Goal: Task Accomplishment & Management: Complete application form

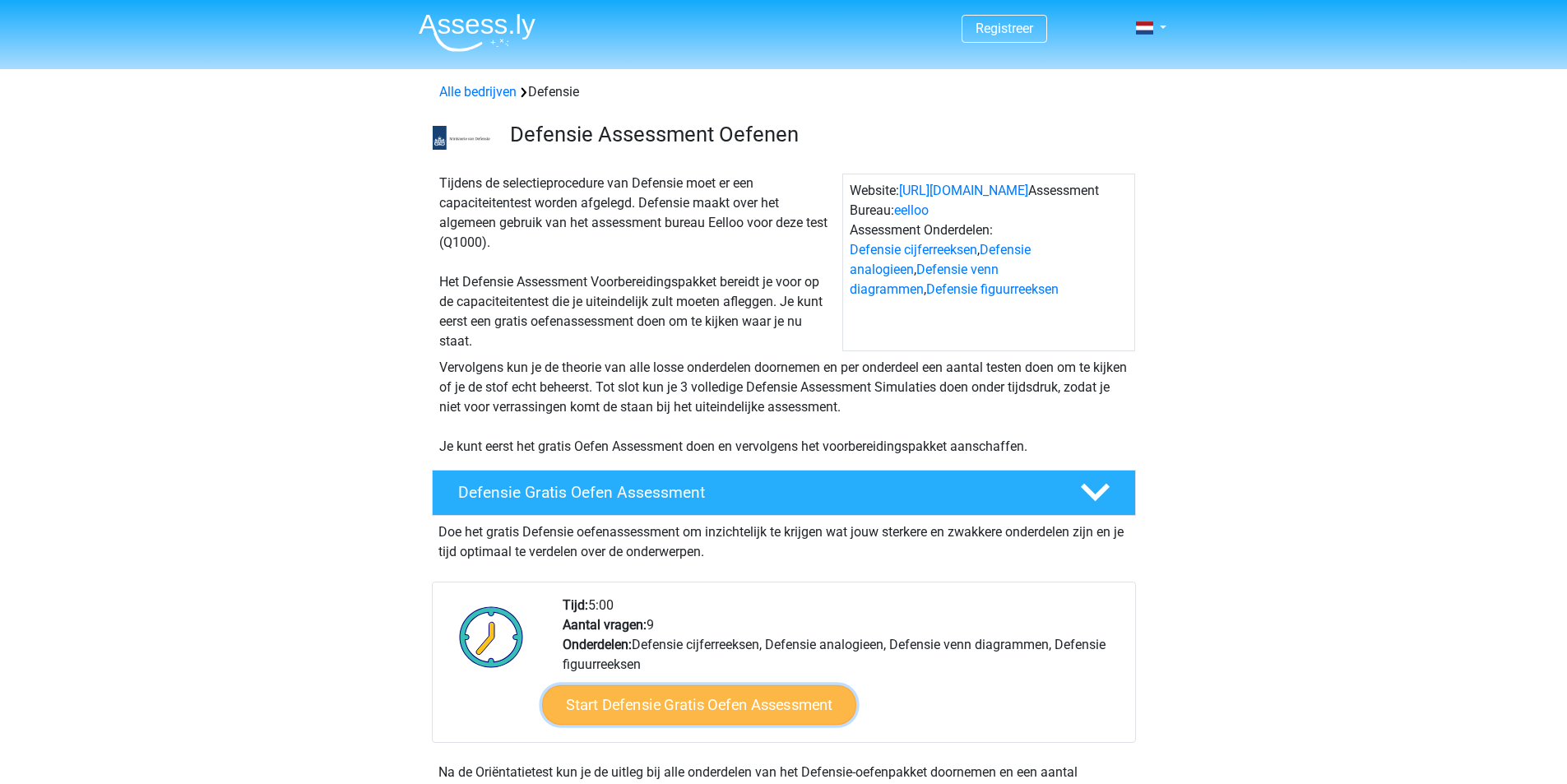
click at [766, 702] on link "Start Defensie Gratis Oefen Assessment" at bounding box center [699, 704] width 314 height 40
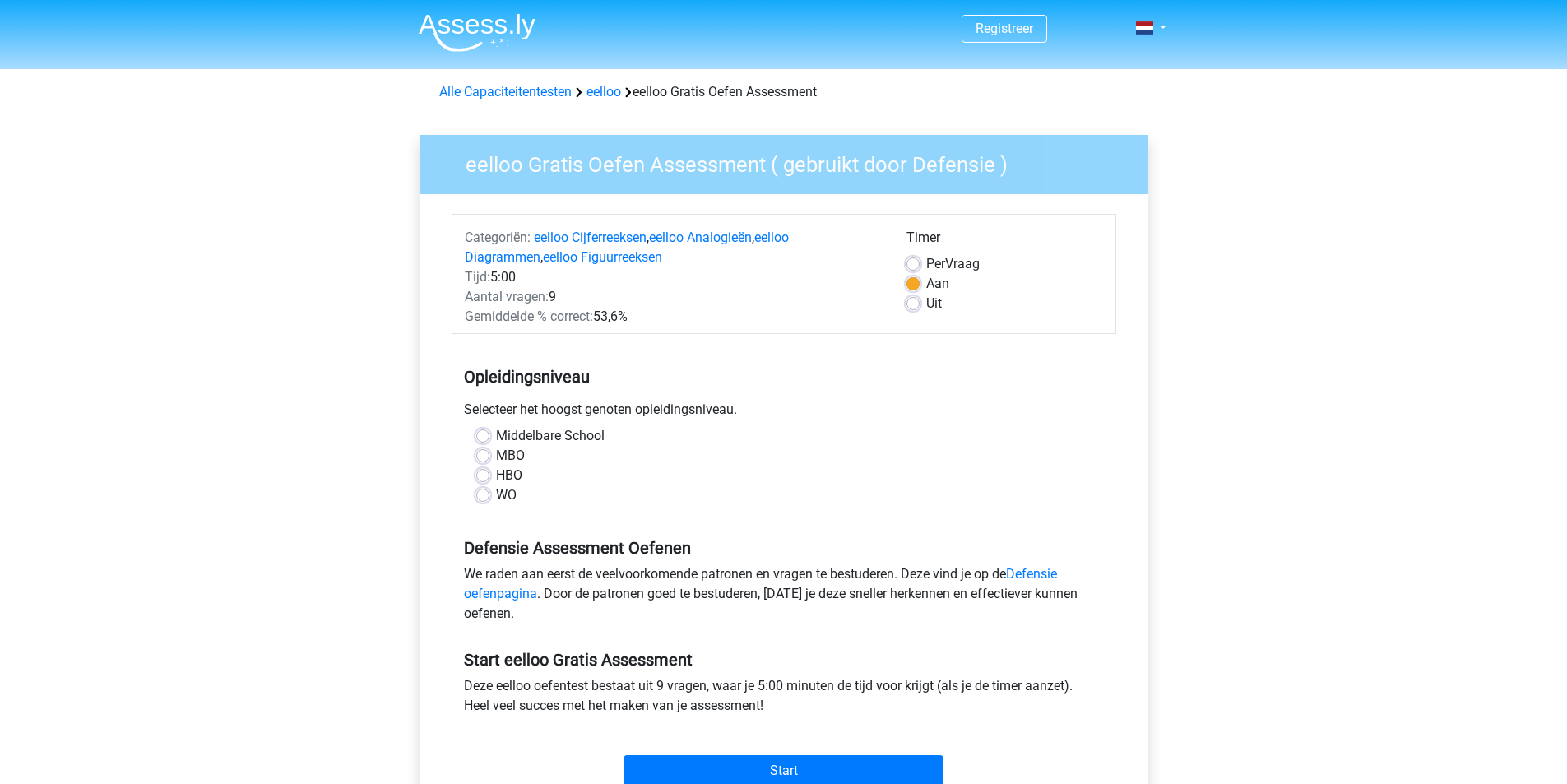
click at [496, 452] on label "MBO" at bounding box center [510, 456] width 29 height 20
click at [482, 452] on input "MBO" at bounding box center [483, 454] width 13 height 16
radio input "true"
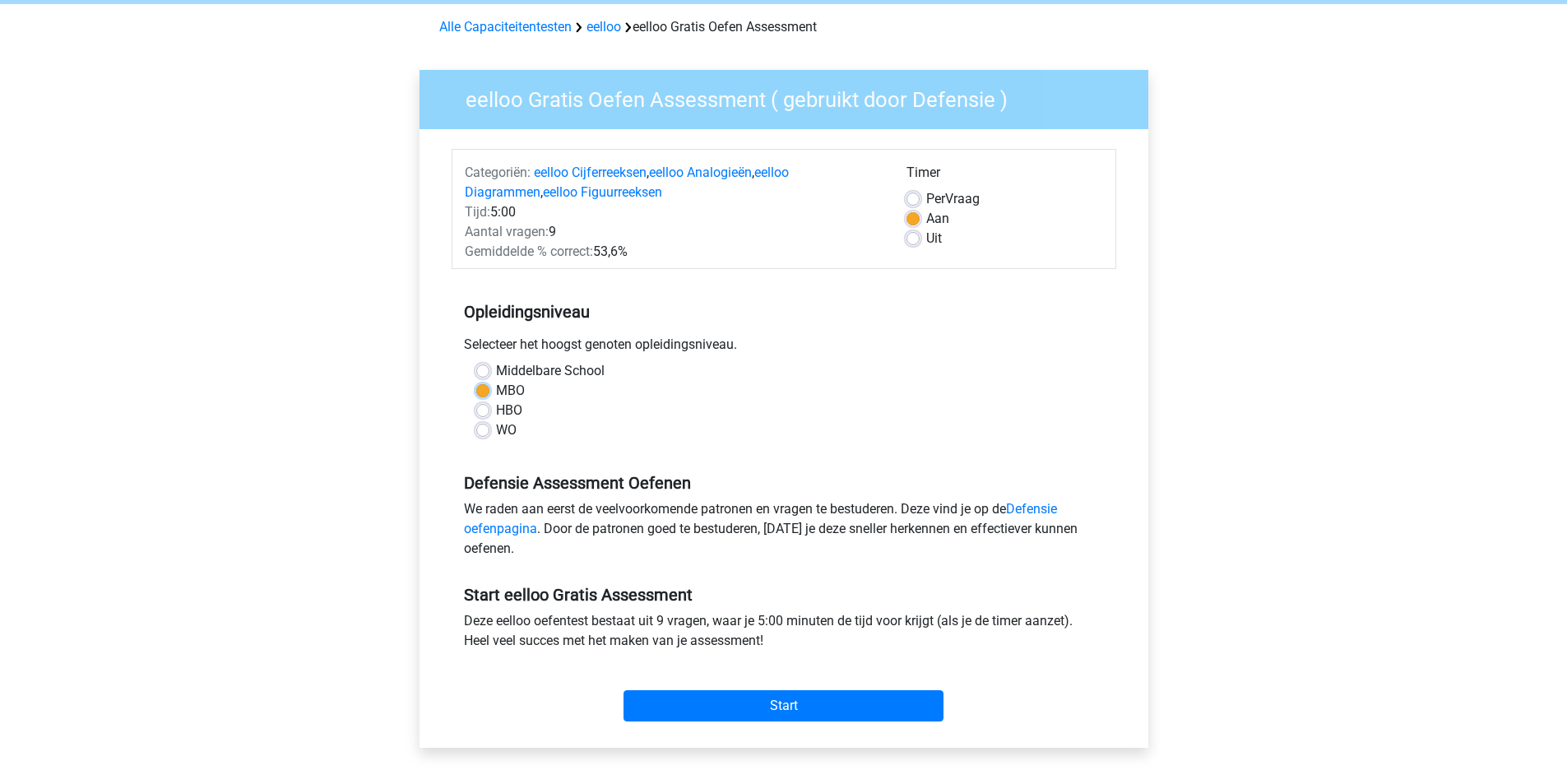
scroll to position [164, 0]
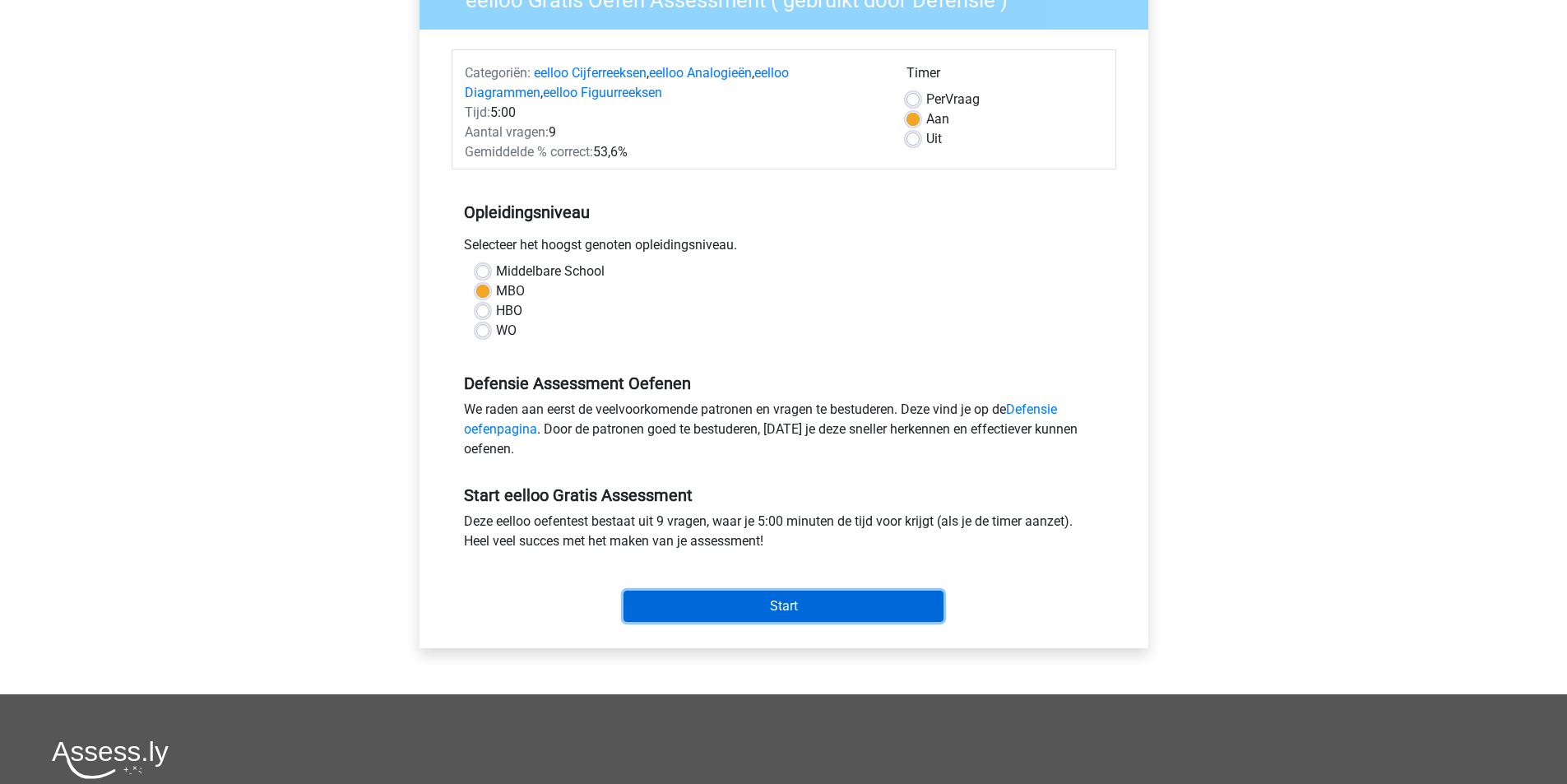
click at [790, 615] on input "Start" at bounding box center [784, 606] width 320 height 31
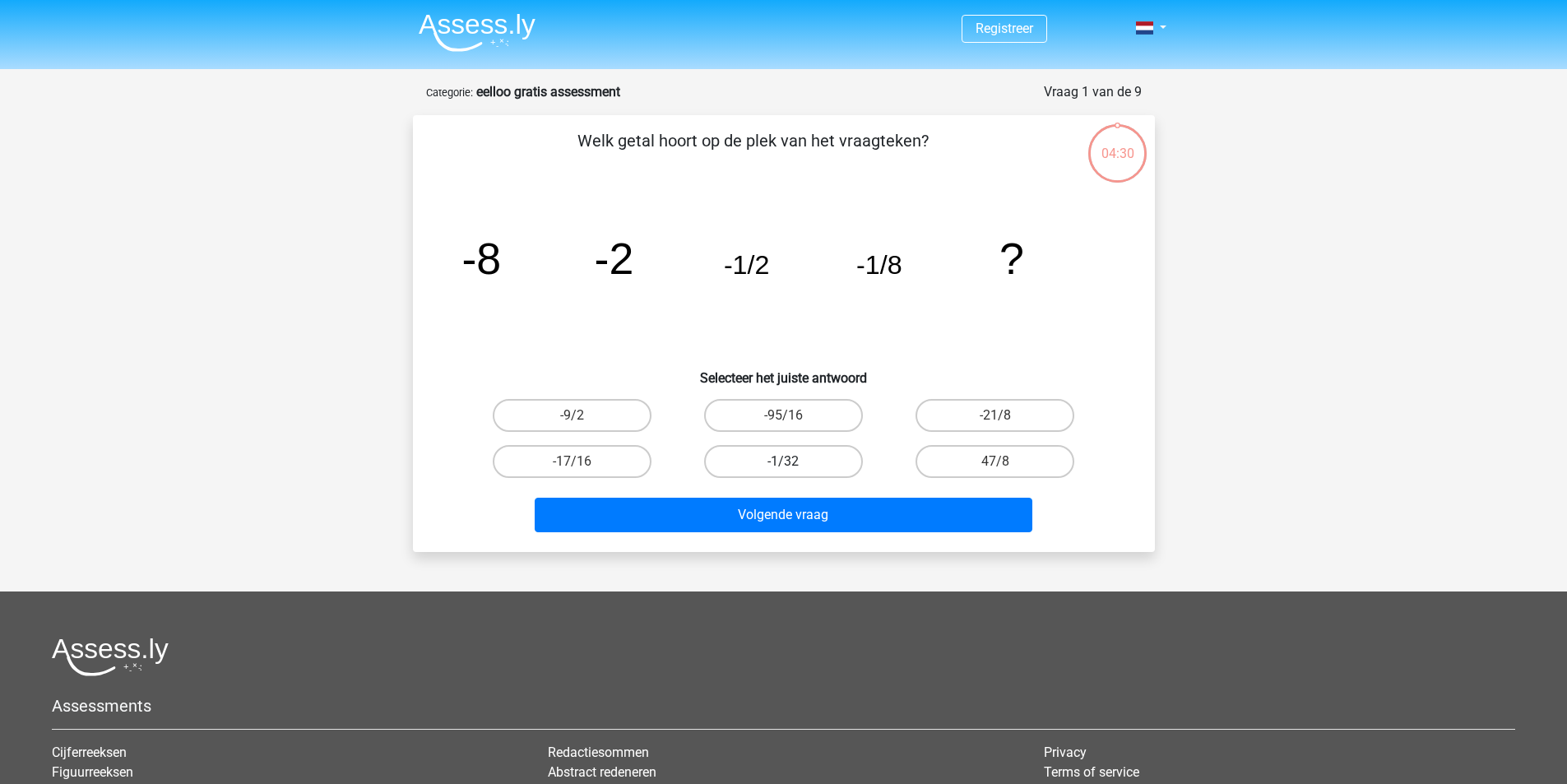
click at [796, 464] on label "-1/32" at bounding box center [784, 462] width 159 height 33
click at [794, 464] on input "-1/32" at bounding box center [789, 467] width 10 height 10
radio input "true"
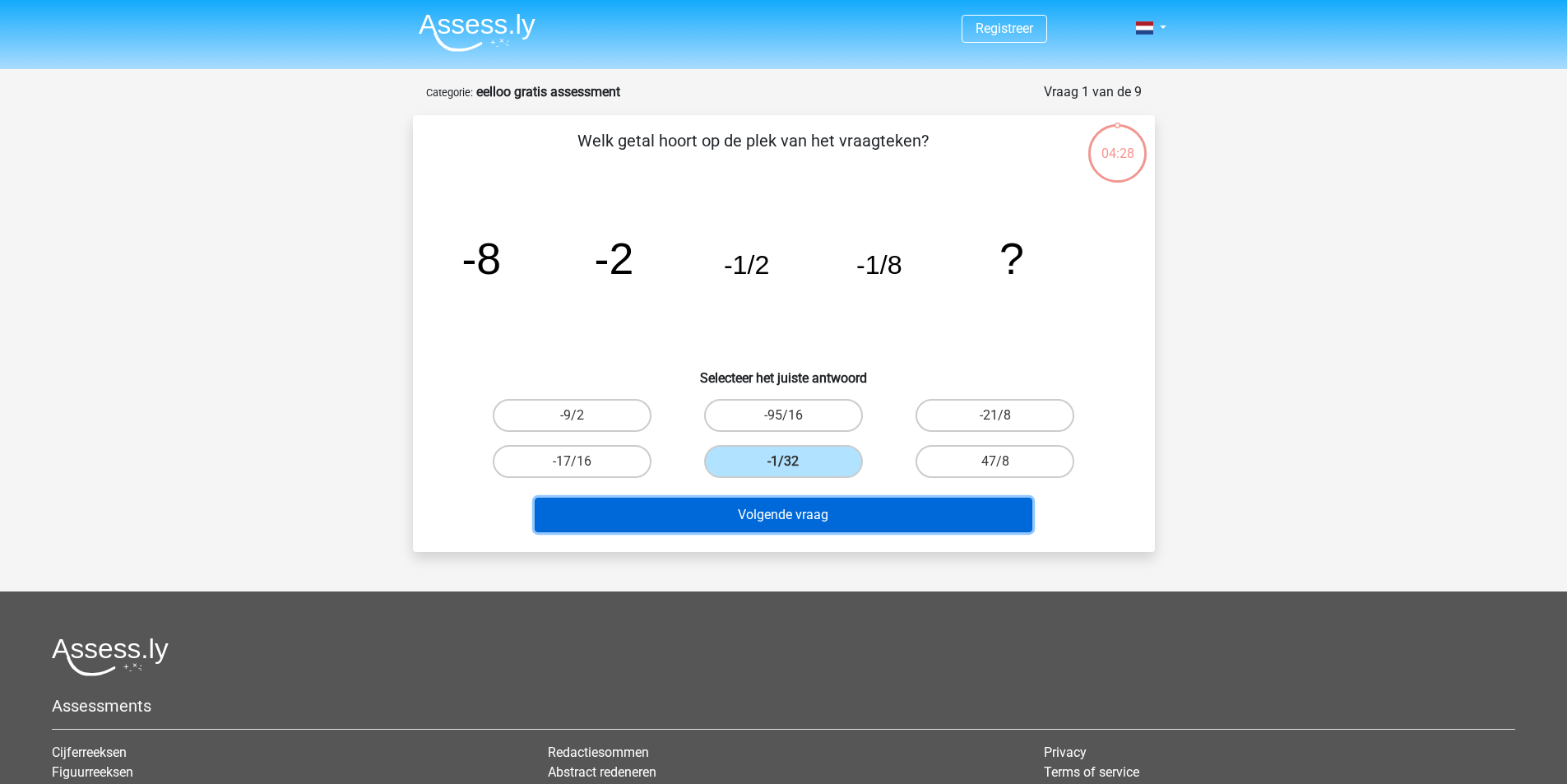
click at [818, 509] on button "Volgende vraag" at bounding box center [783, 514] width 497 height 35
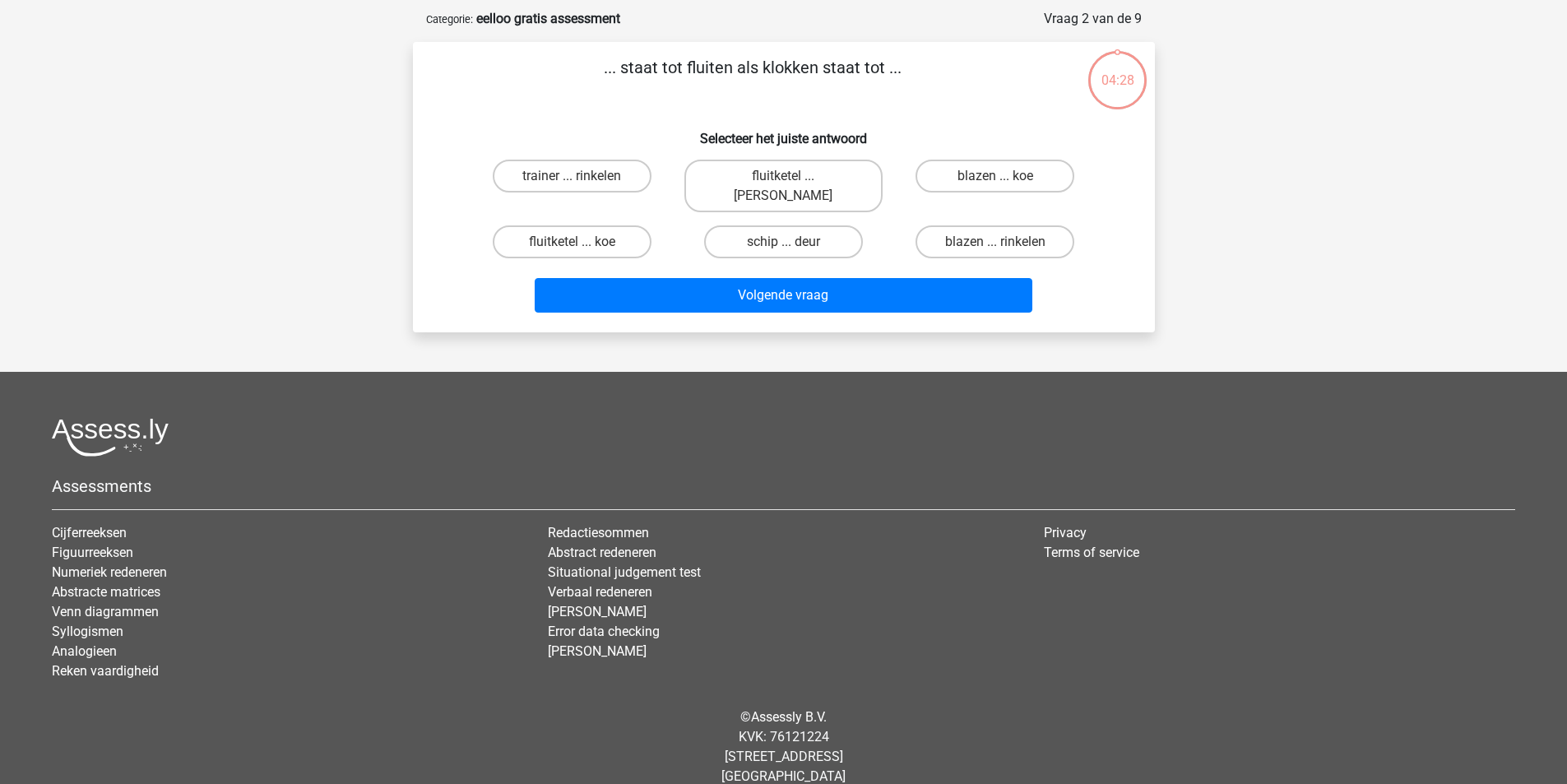
scroll to position [76, 0]
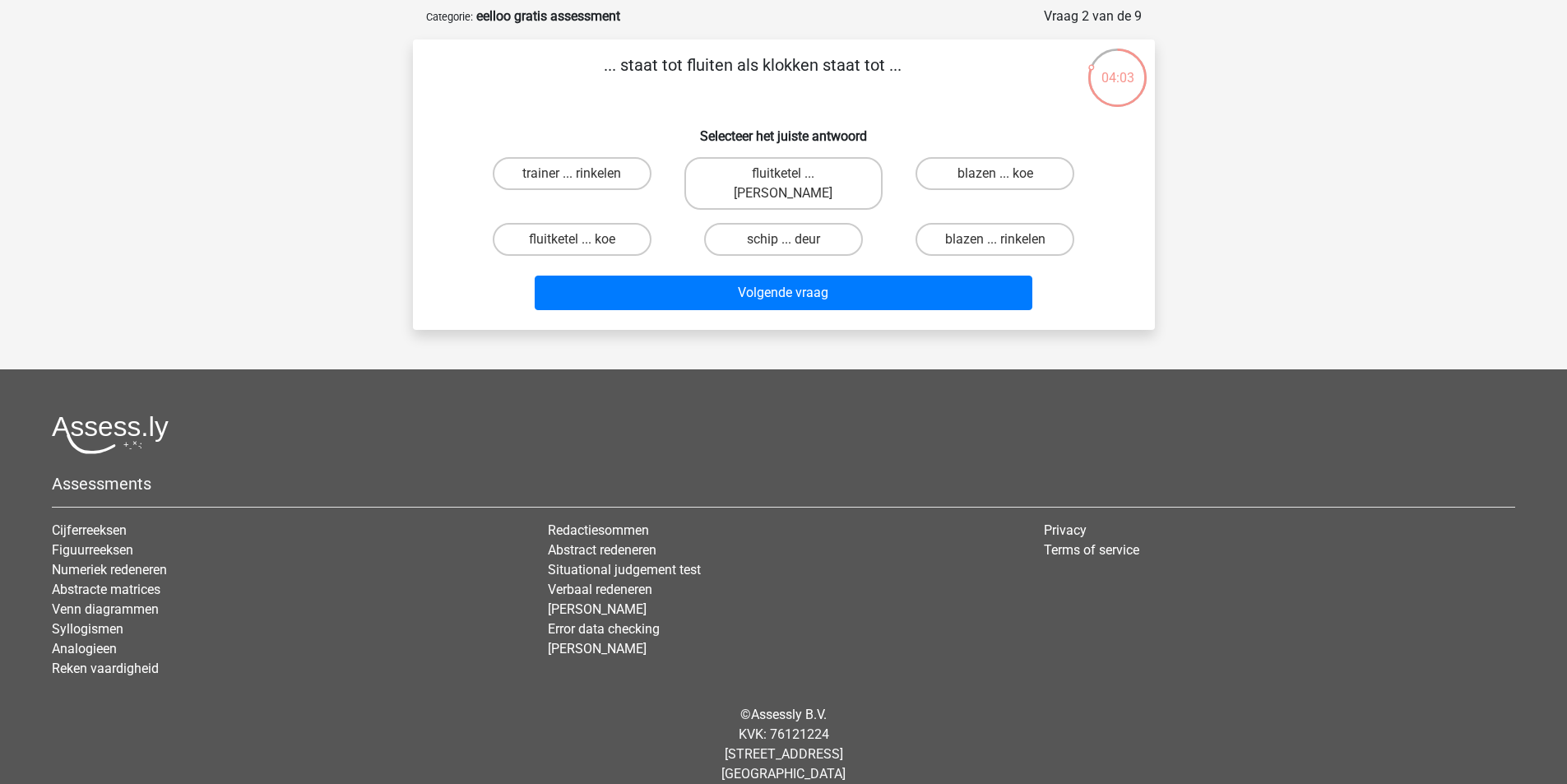
click at [793, 176] on input "fluitketel ... luiden" at bounding box center [789, 179] width 10 height 10
radio input "true"
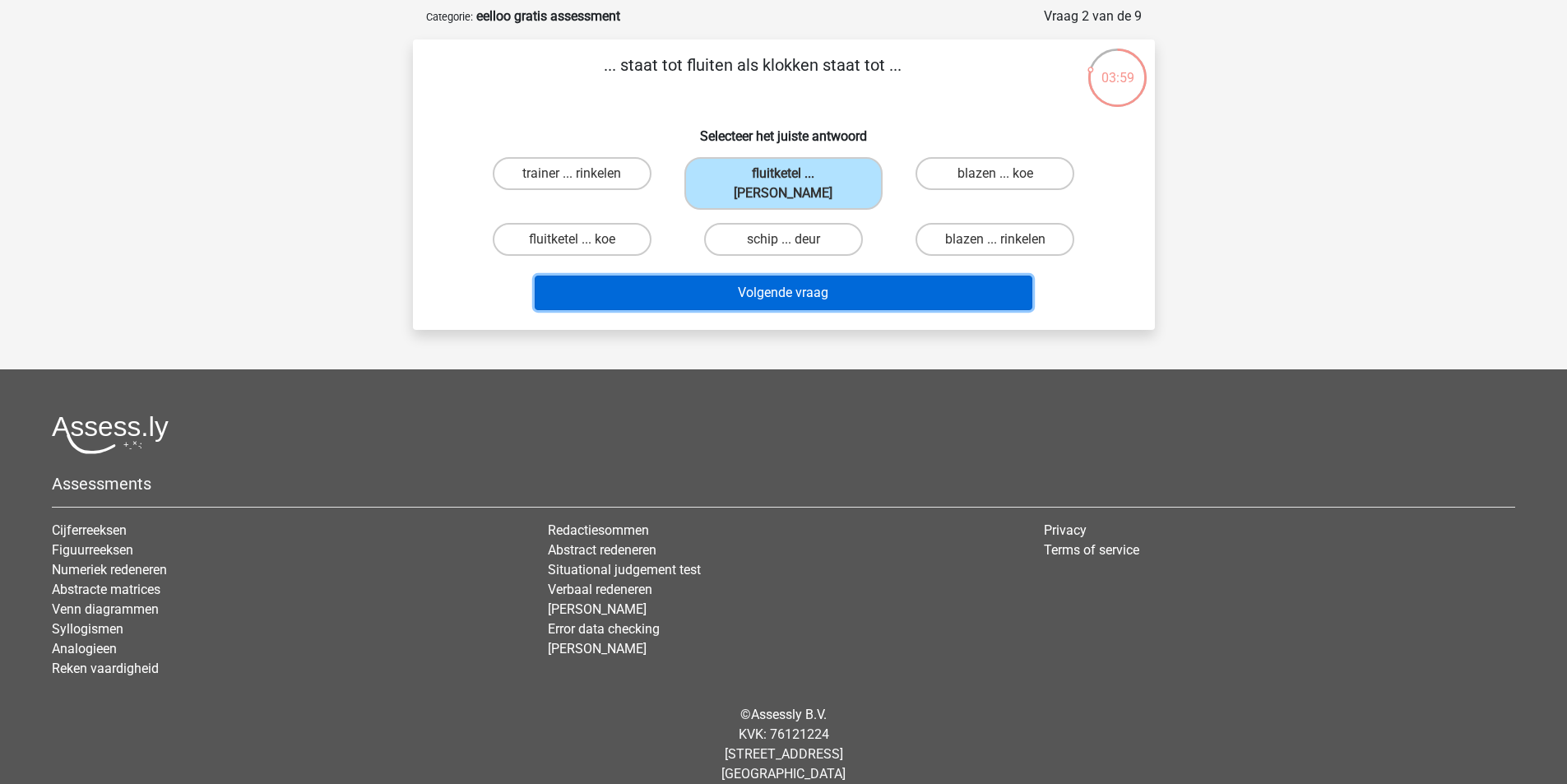
click at [670, 277] on button "Volgende vraag" at bounding box center [783, 293] width 497 height 35
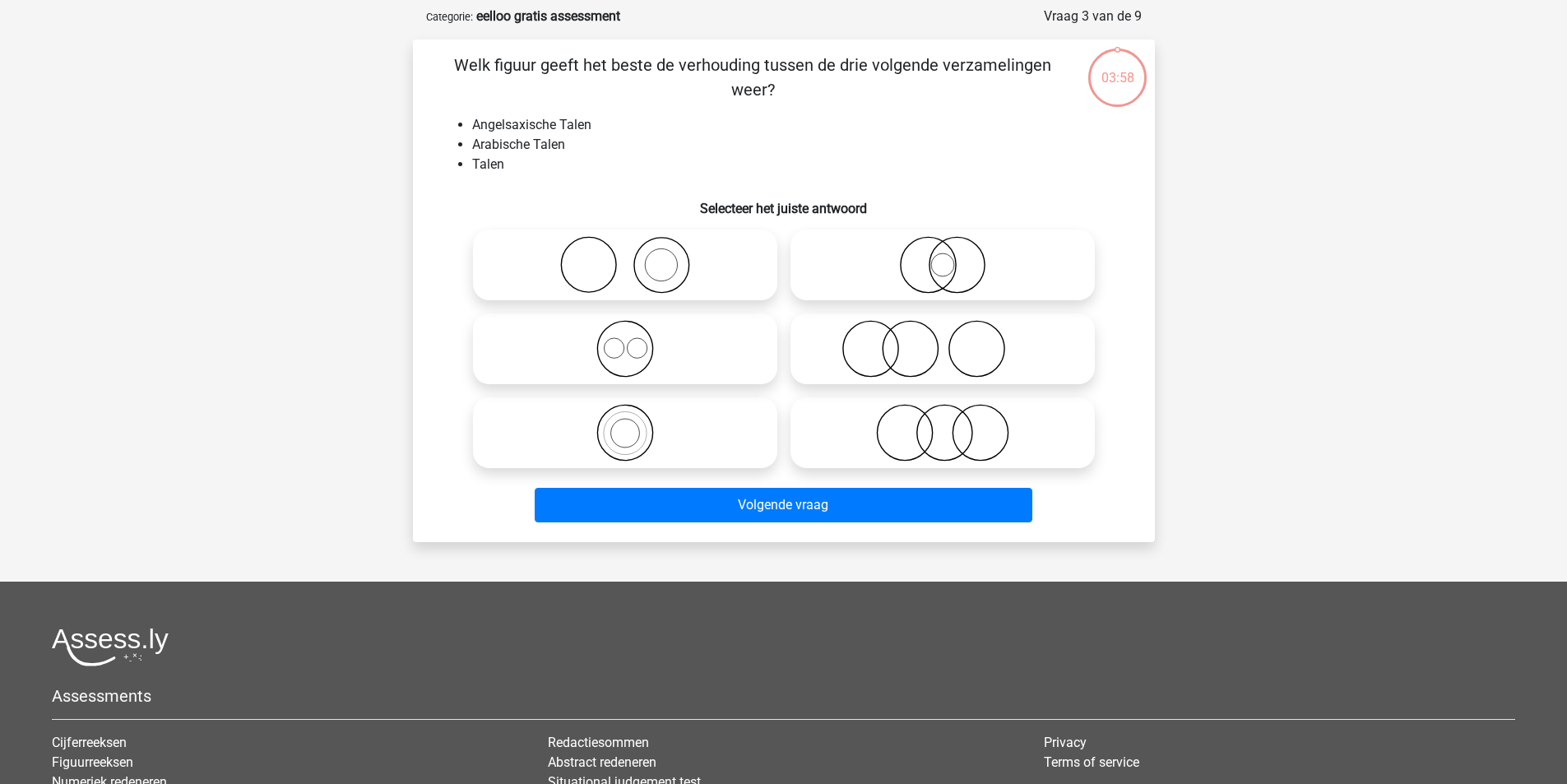
scroll to position [82, 0]
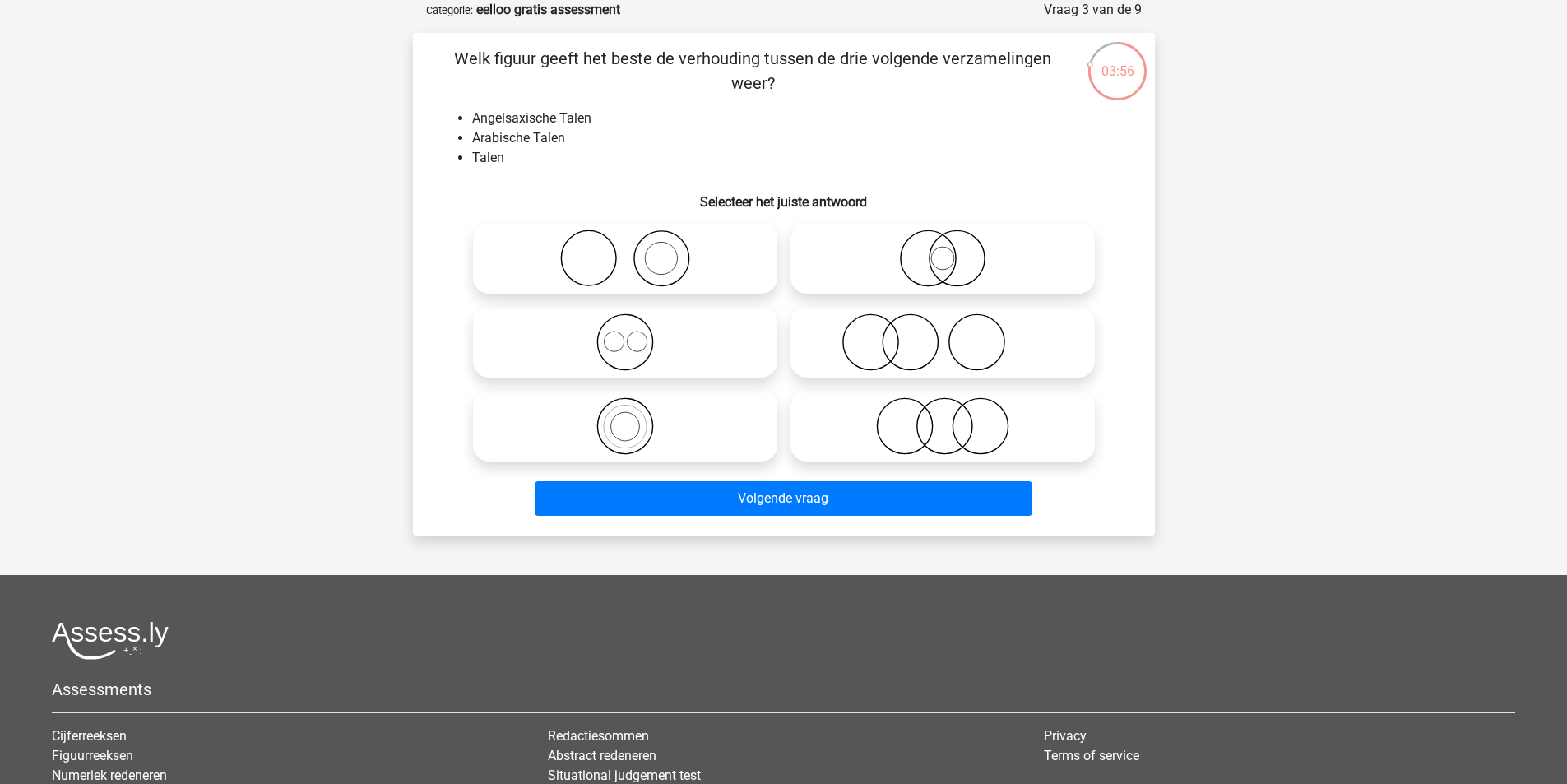
drag, startPoint x: 470, startPoint y: 68, endPoint x: 628, endPoint y: 73, distance: 158.1
click at [628, 73] on p "Welk figuur geeft het beste de verhouding tussen de drie volgende verzamelingen…" at bounding box center [753, 70] width 628 height 49
drag, startPoint x: 493, startPoint y: 117, endPoint x: 610, endPoint y: 121, distance: 117.1
click at [610, 121] on li "Angelsaxische Talen" at bounding box center [800, 118] width 656 height 20
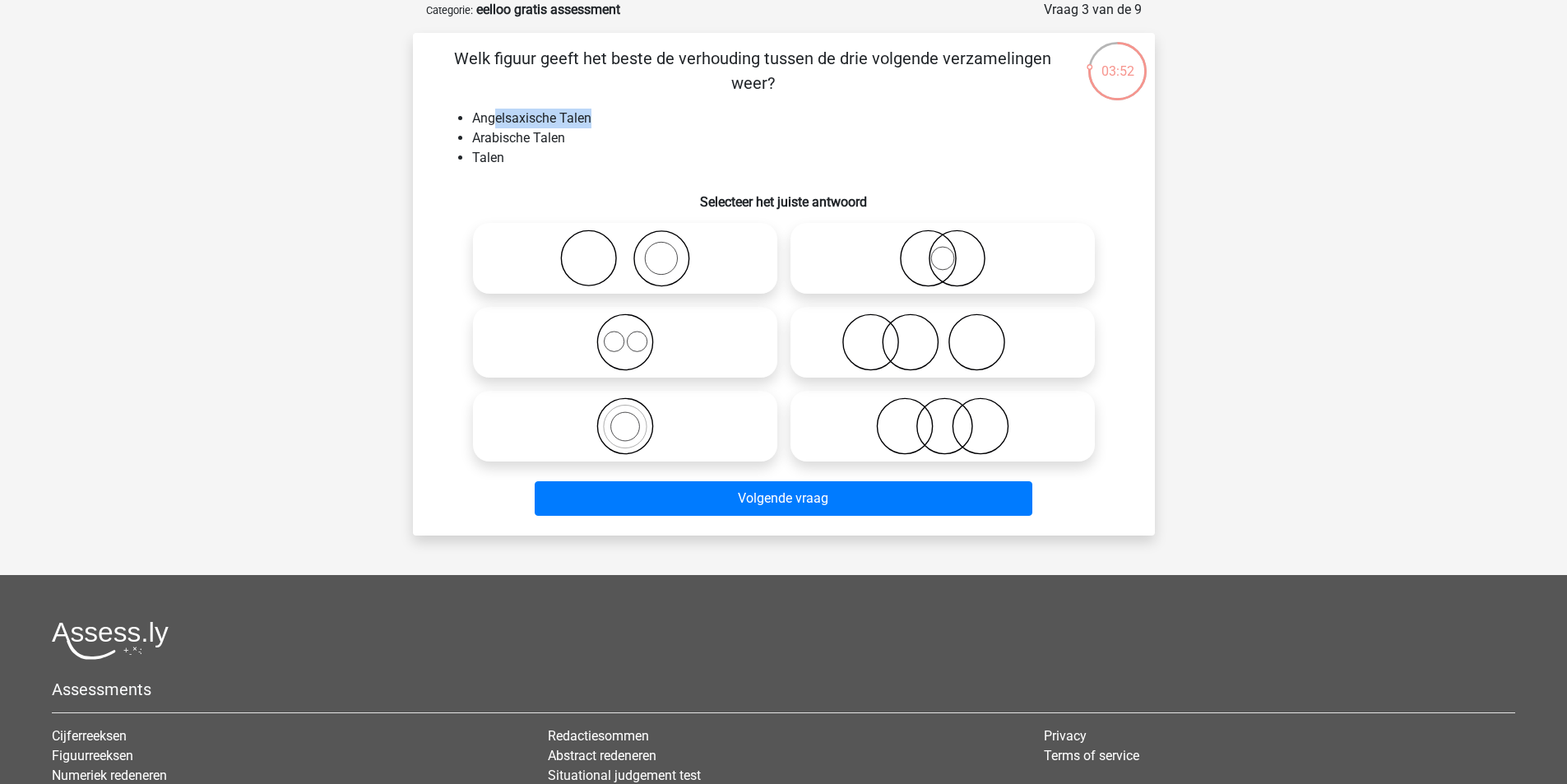
click at [610, 121] on li "Angelsaxische Talen" at bounding box center [800, 118] width 656 height 20
click at [636, 329] on icon at bounding box center [625, 341] width 291 height 58
click at [636, 329] on input "radio" at bounding box center [630, 328] width 10 height 10
radio input "true"
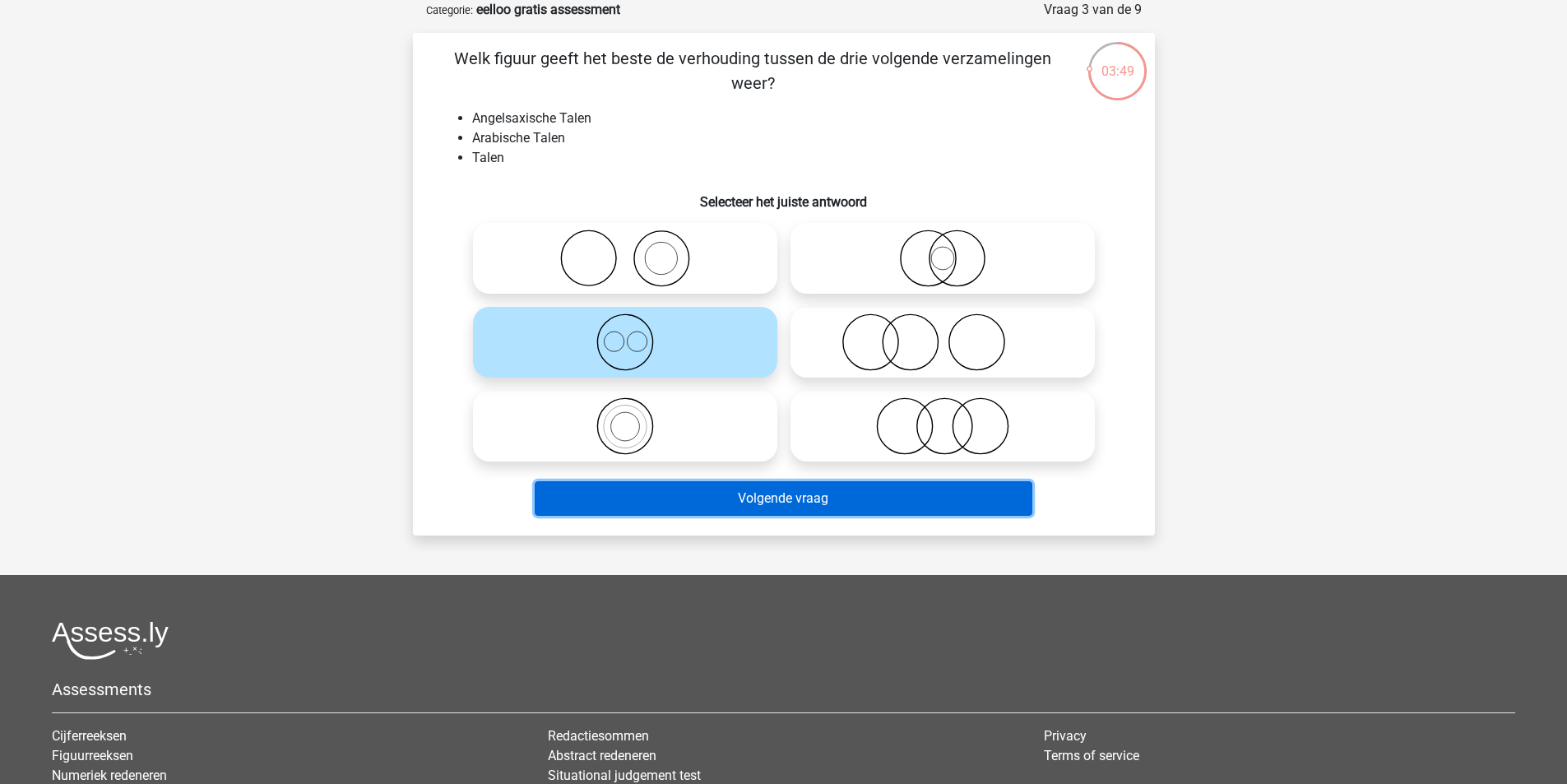
click at [890, 499] on button "Volgende vraag" at bounding box center [783, 498] width 497 height 35
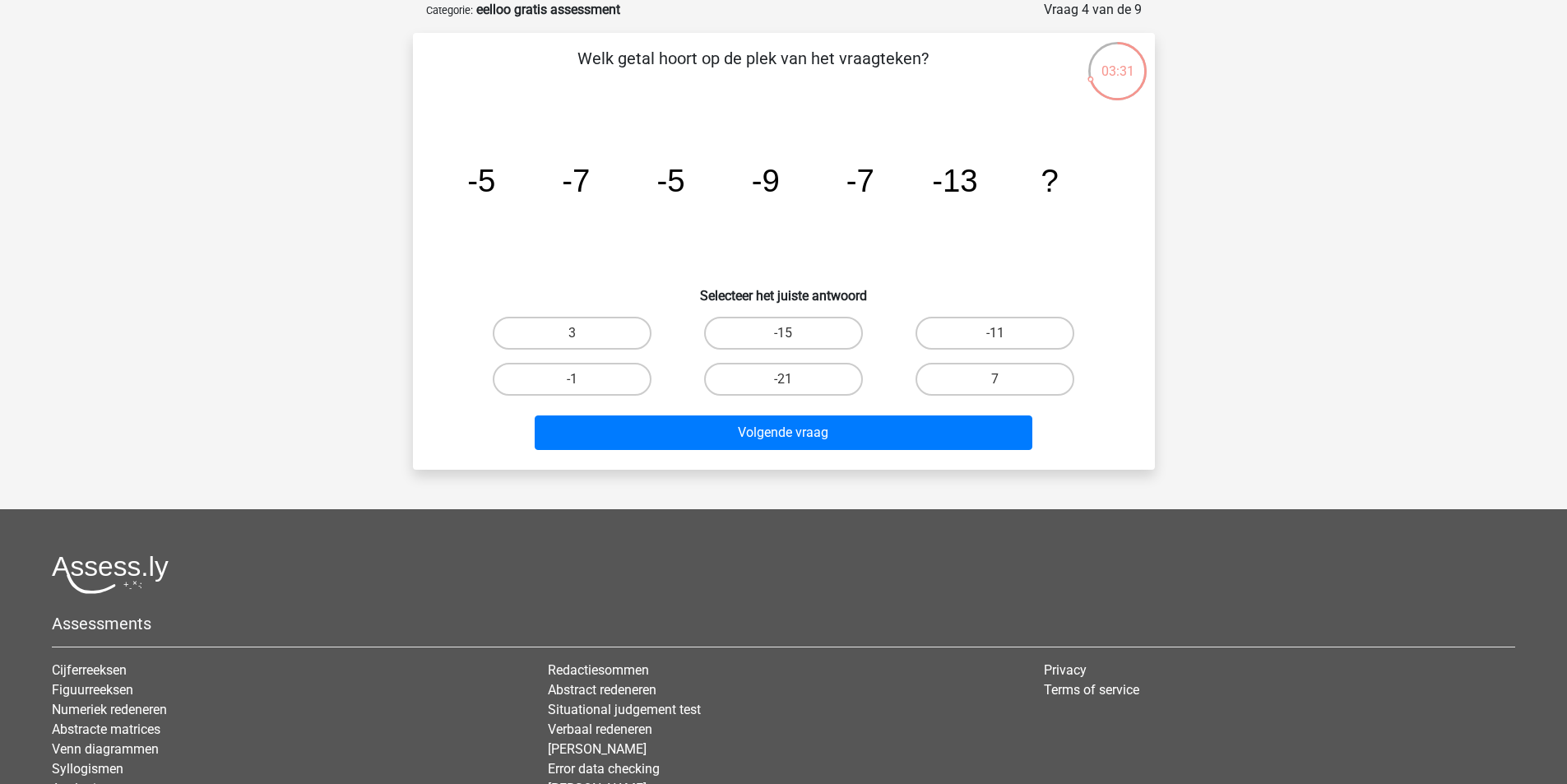
click at [995, 333] on input "-11" at bounding box center [1001, 338] width 10 height 10
radio input "true"
click at [837, 463] on div "Welk getal hoort op de plek van het vraagteken? image/svg+xml -5 -7 -5 -9 -7 -1…" at bounding box center [784, 251] width 742 height 437
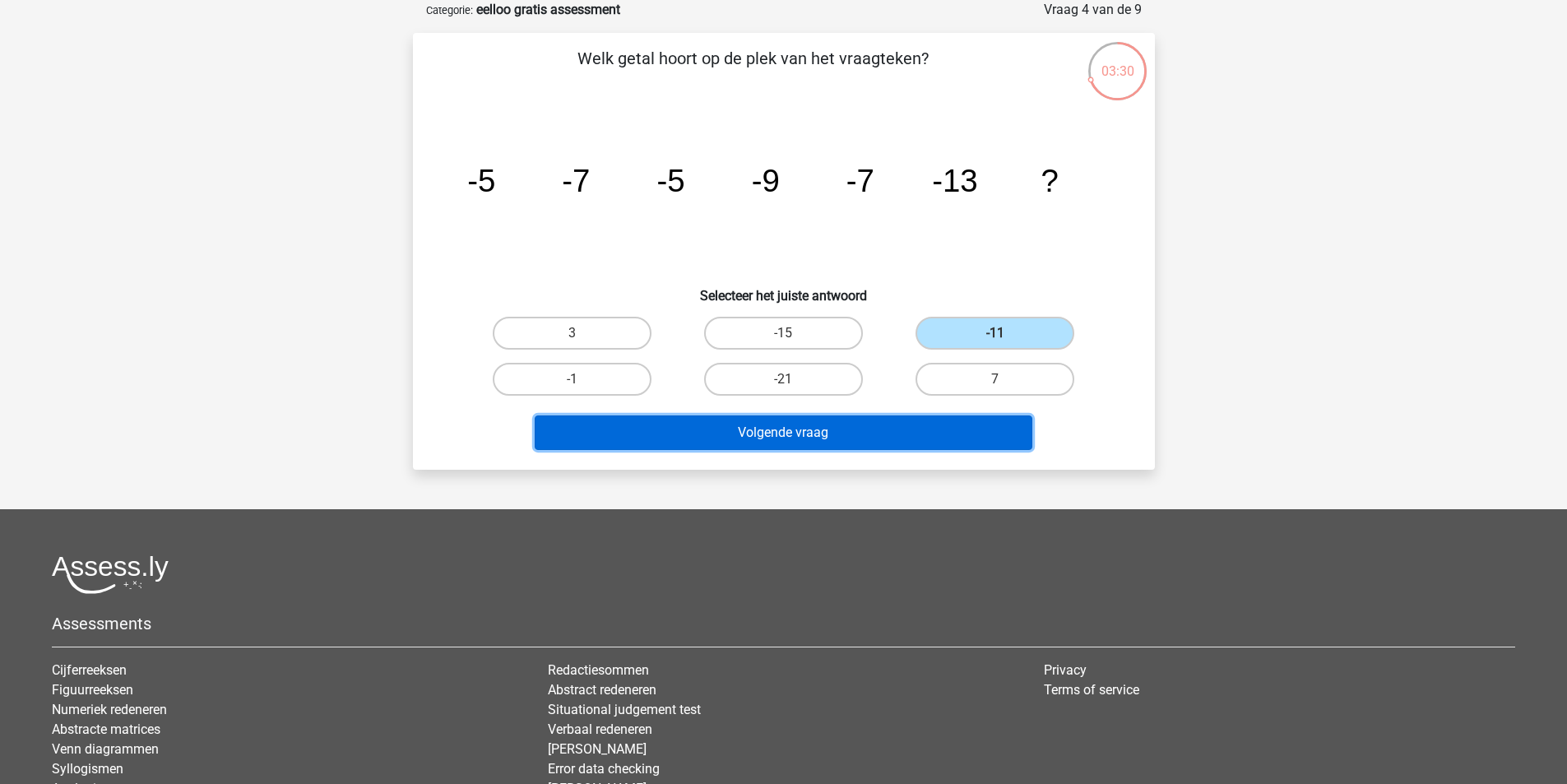
click at [833, 442] on button "Volgende vraag" at bounding box center [783, 432] width 497 height 35
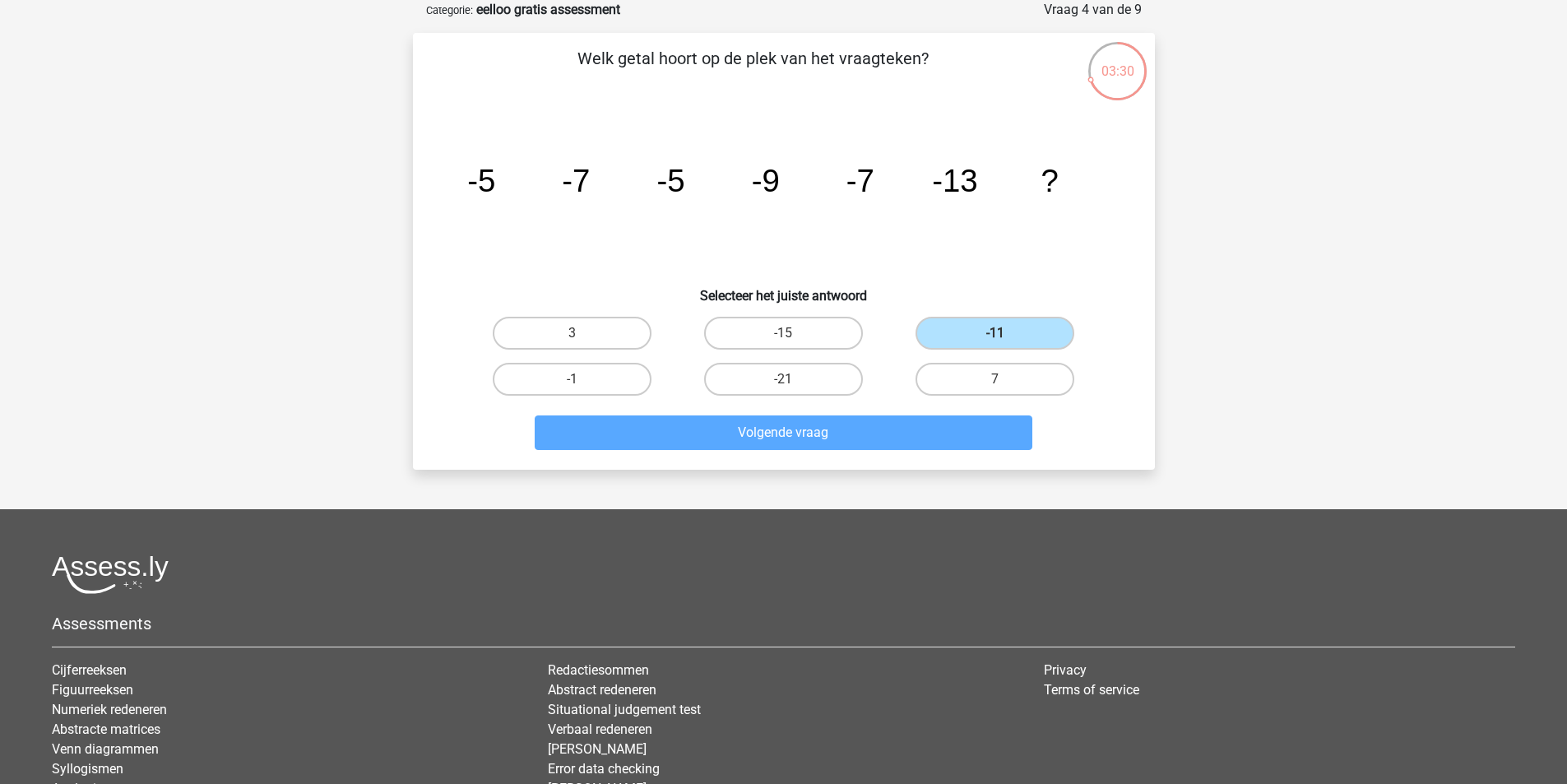
scroll to position [76, 0]
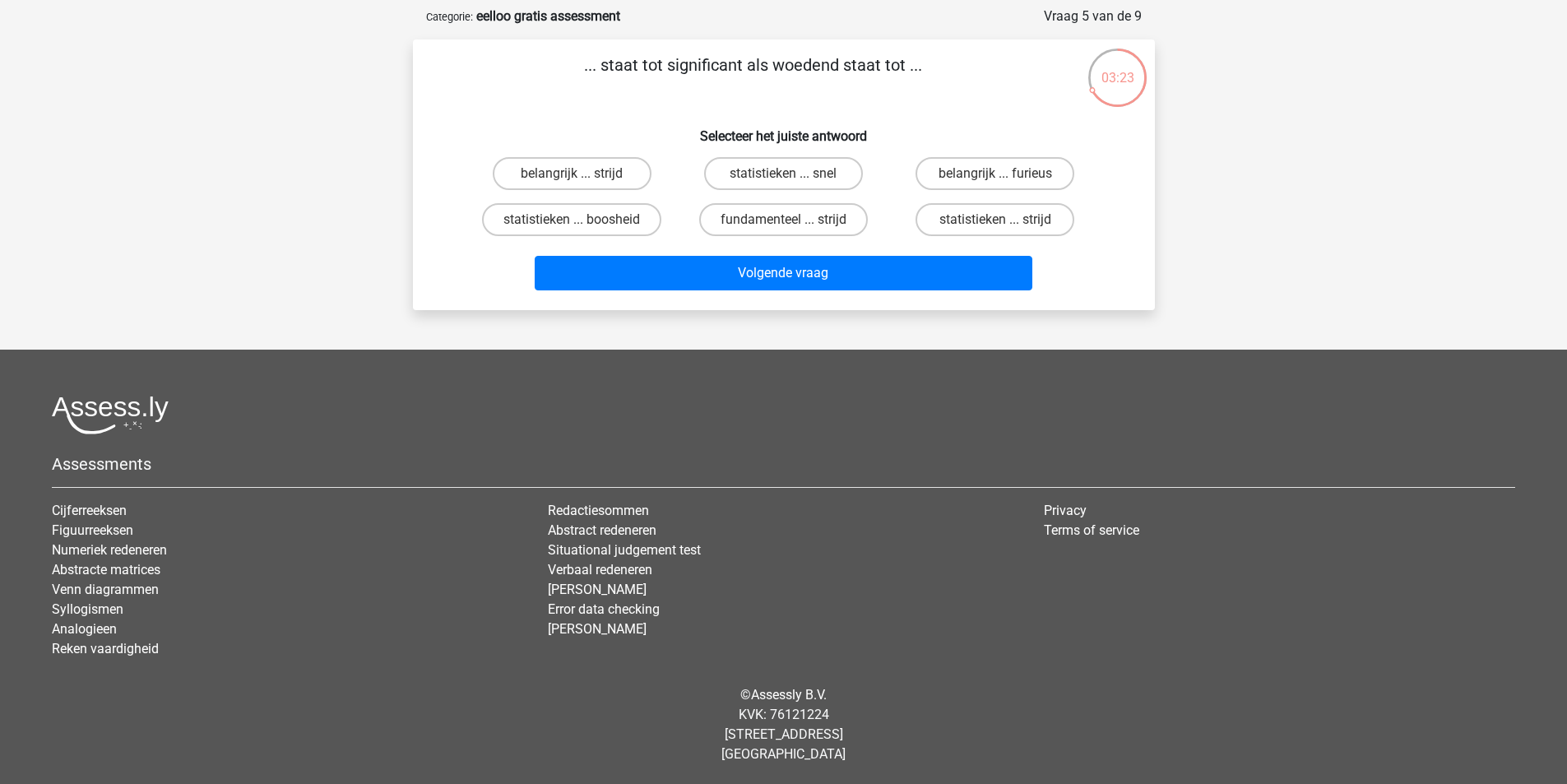
drag, startPoint x: 694, startPoint y: 59, endPoint x: 796, endPoint y: 73, distance: 103.0
click at [796, 73] on p "... staat tot significant als woedend staat tot ..." at bounding box center [753, 77] width 628 height 49
click at [978, 178] on label "belangrijk ... furieus" at bounding box center [995, 174] width 159 height 33
click at [995, 178] on input "belangrijk ... furieus" at bounding box center [1001, 179] width 10 height 10
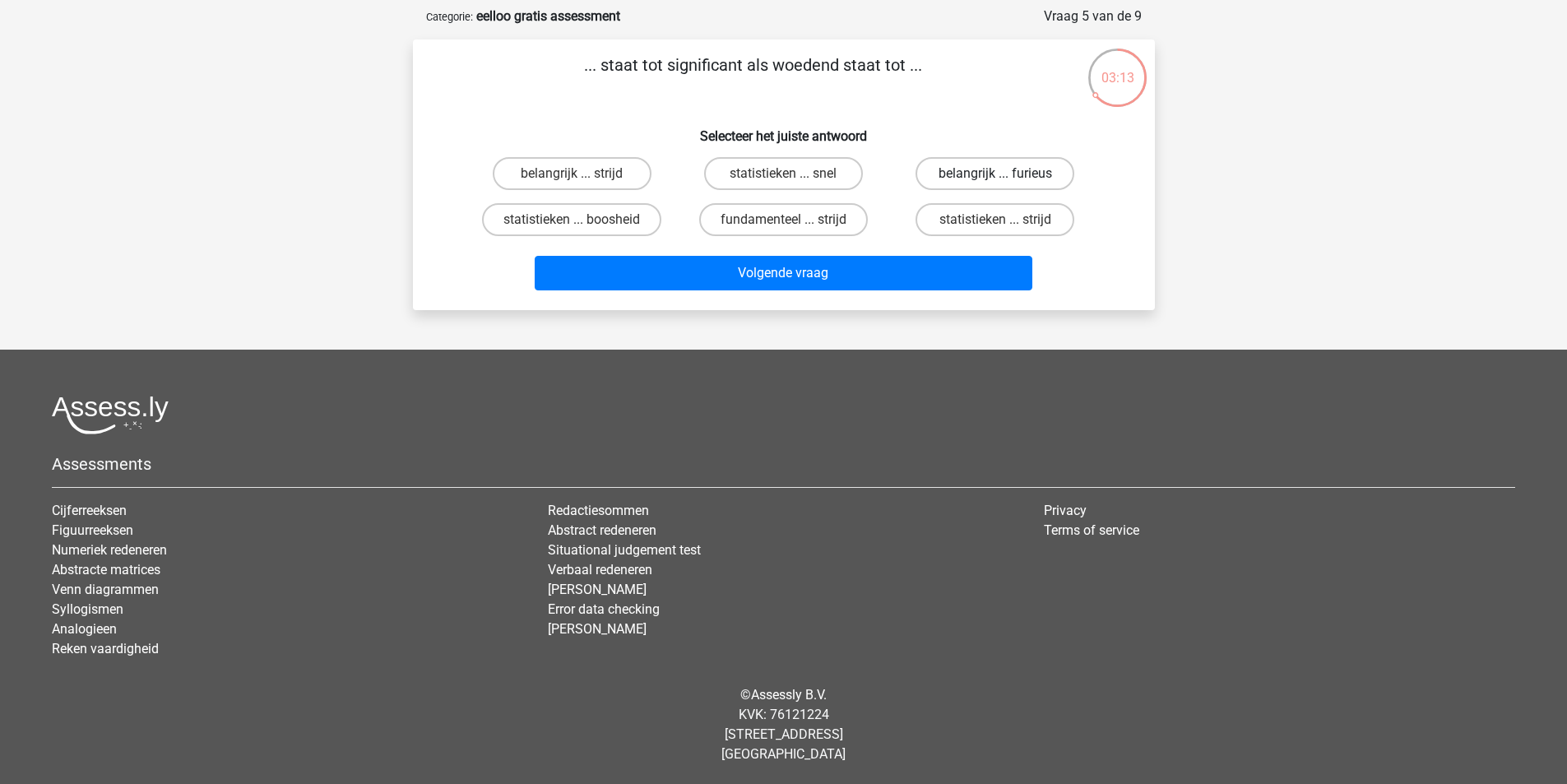
radio input "true"
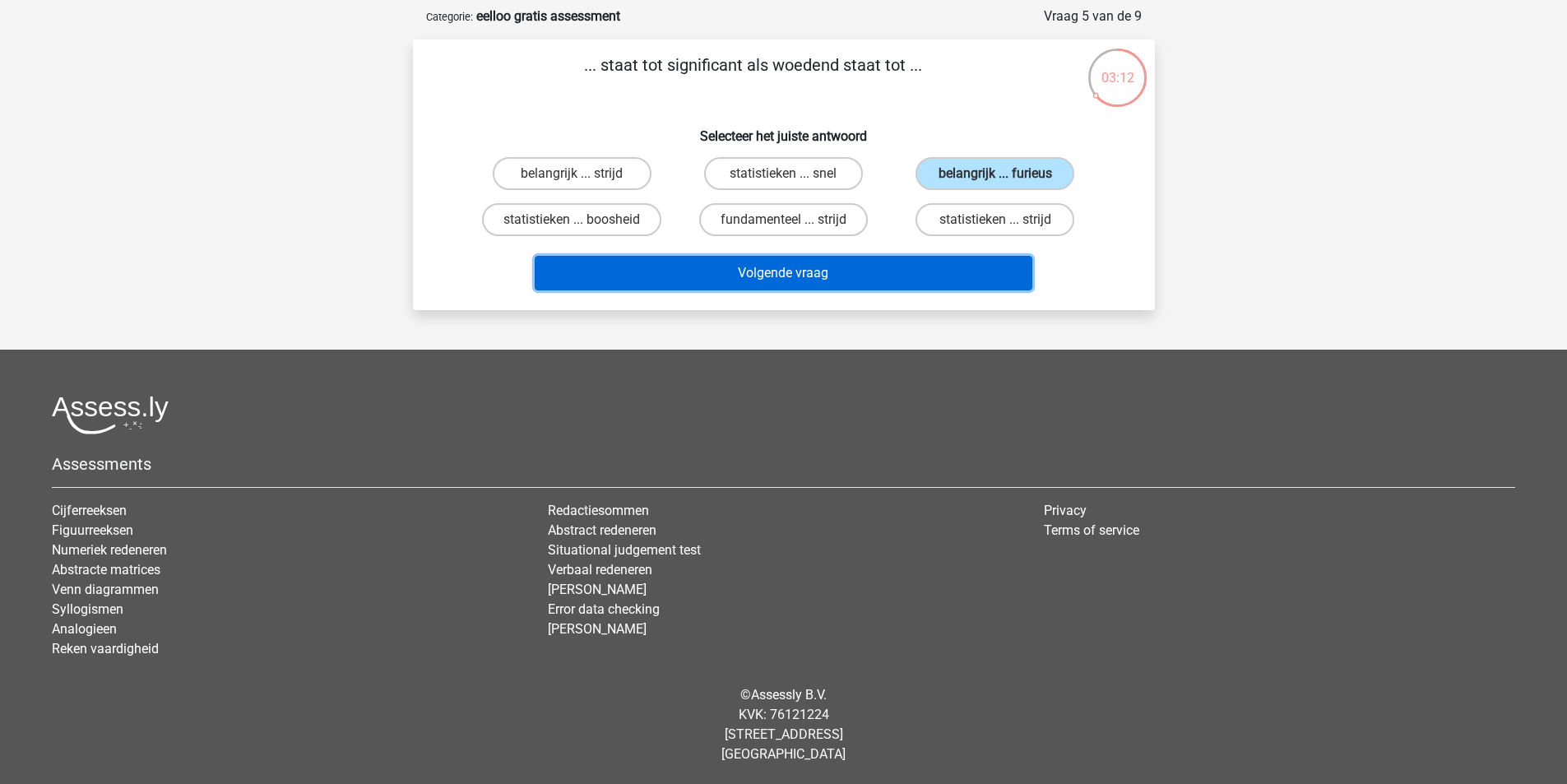
click at [918, 265] on button "Volgende vraag" at bounding box center [783, 273] width 497 height 35
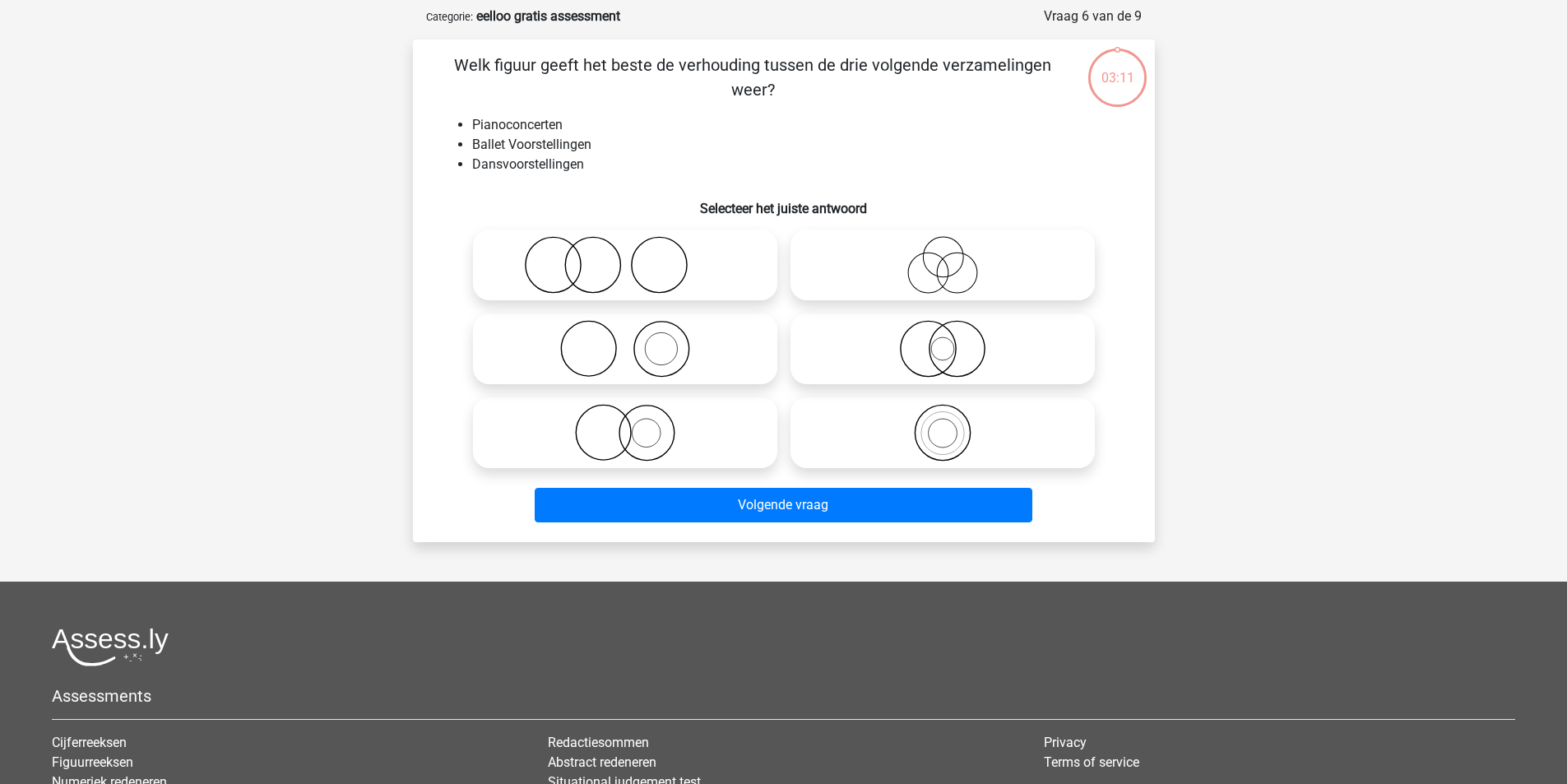
scroll to position [82, 0]
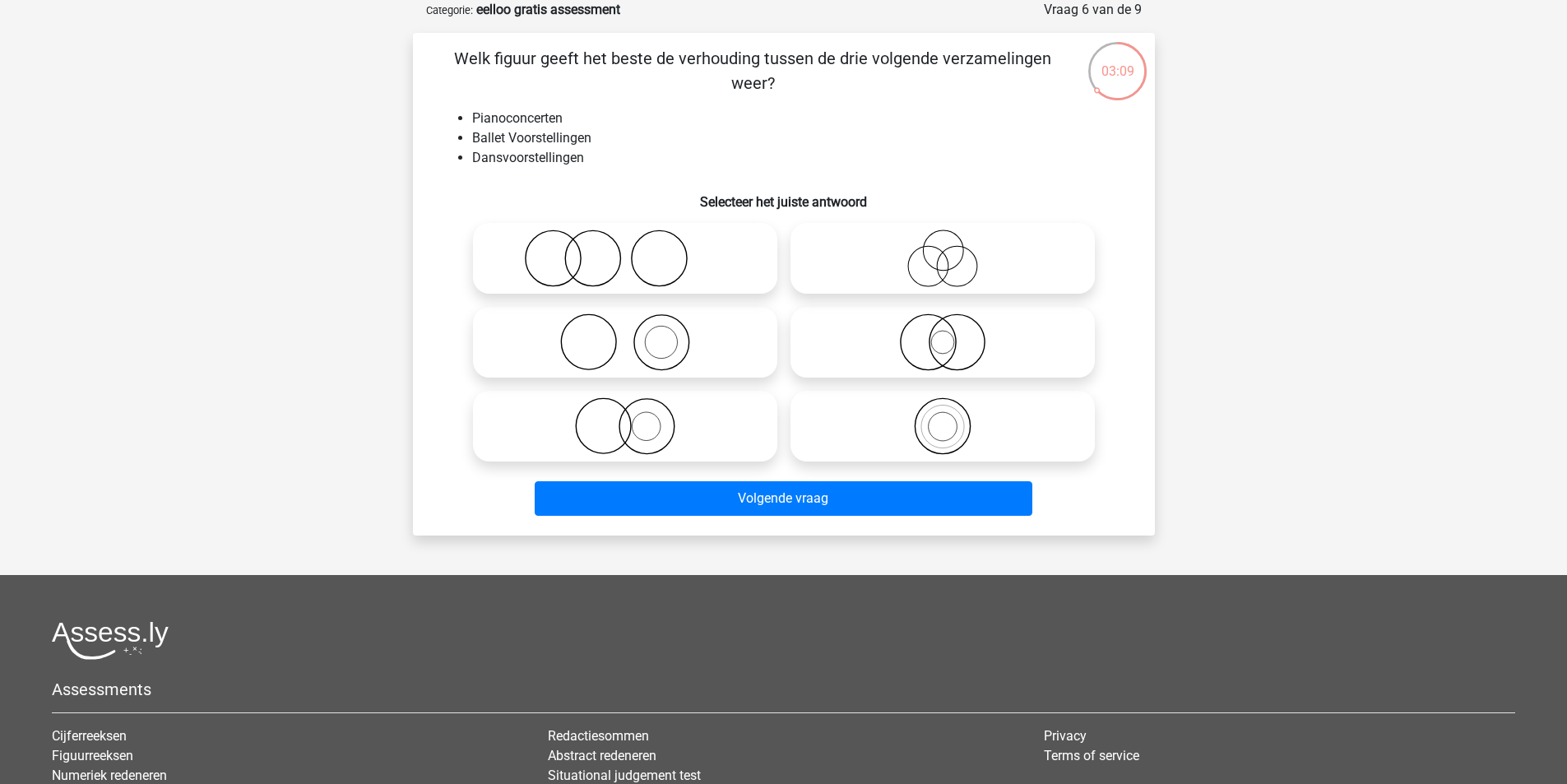
drag, startPoint x: 469, startPoint y: 61, endPoint x: 936, endPoint y: 65, distance: 467.0
click at [936, 65] on p "Welk figuur geeft het beste de verhouding tussen de drie volgende verzamelingen…" at bounding box center [753, 70] width 628 height 49
click at [683, 412] on icon at bounding box center [625, 425] width 291 height 58
click at [636, 412] on input "radio" at bounding box center [630, 412] width 10 height 10
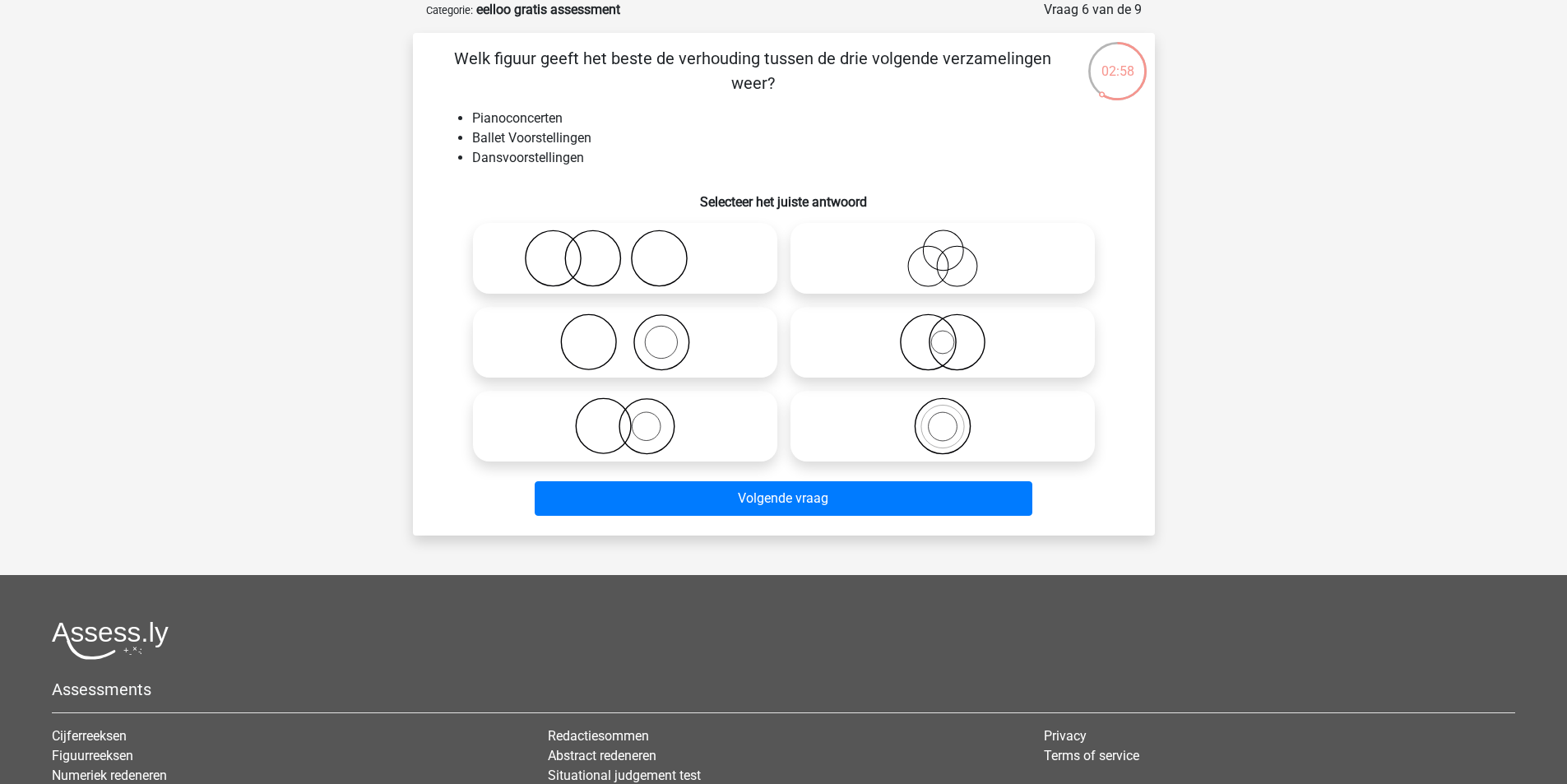
radio input "true"
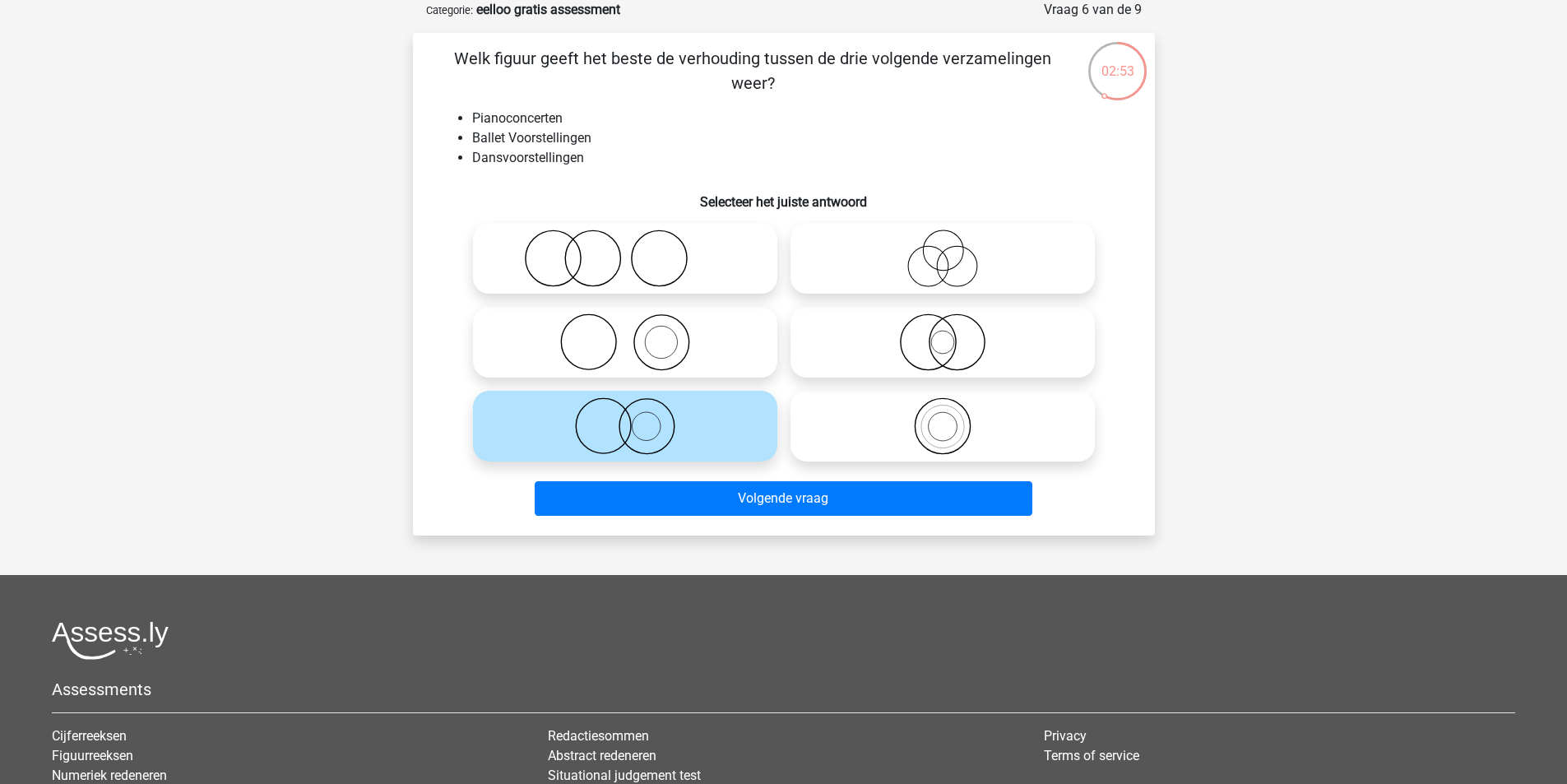
drag, startPoint x: 544, startPoint y: 232, endPoint x: 562, endPoint y: 266, distance: 38.5
click at [547, 233] on icon at bounding box center [625, 258] width 291 height 58
click at [625, 239] on input "radio" at bounding box center [630, 245] width 10 height 10
radio input "true"
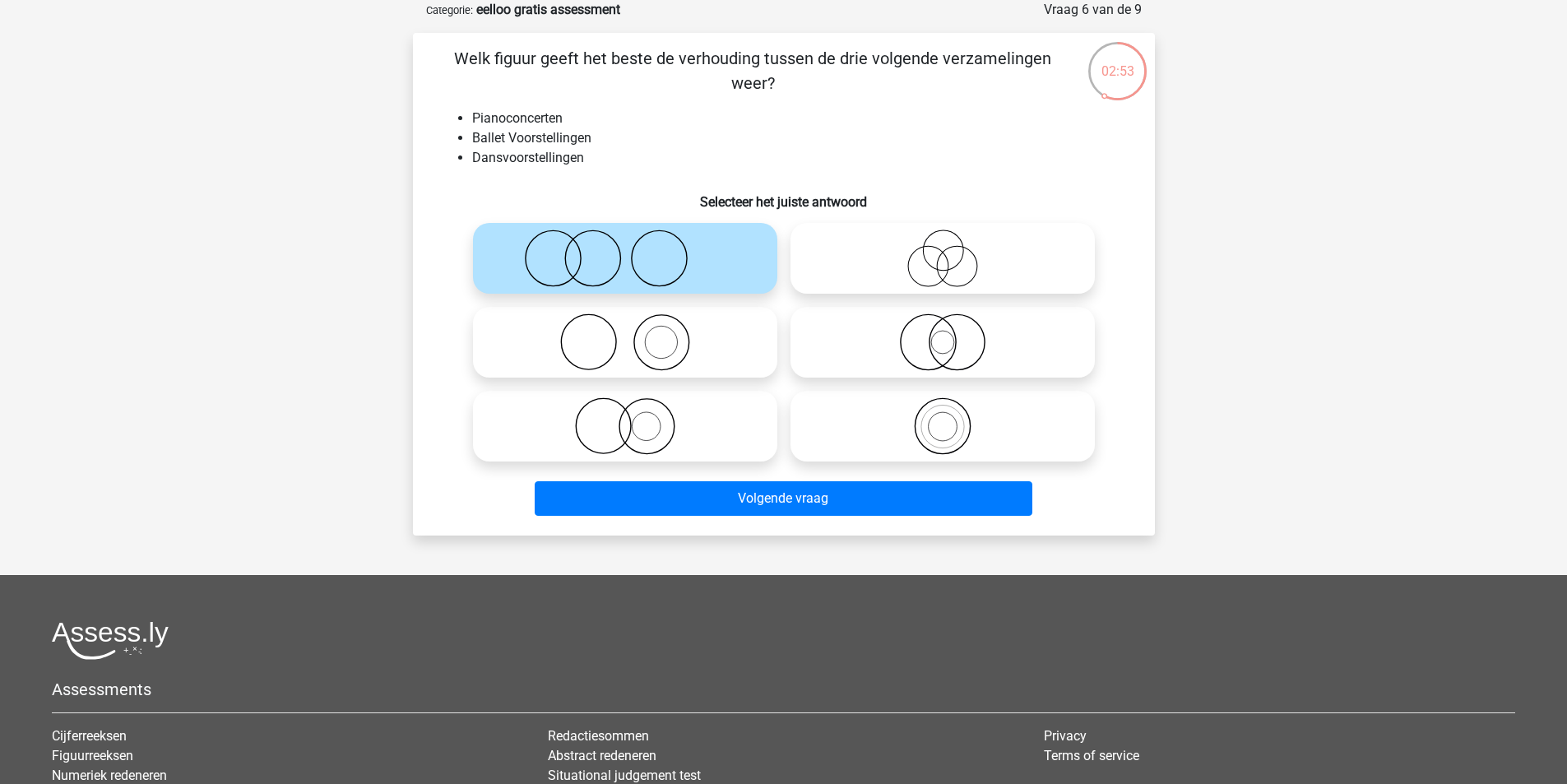
click at [570, 310] on label at bounding box center [625, 342] width 304 height 71
click at [625, 323] on input "radio" at bounding box center [630, 328] width 10 height 10
radio input "true"
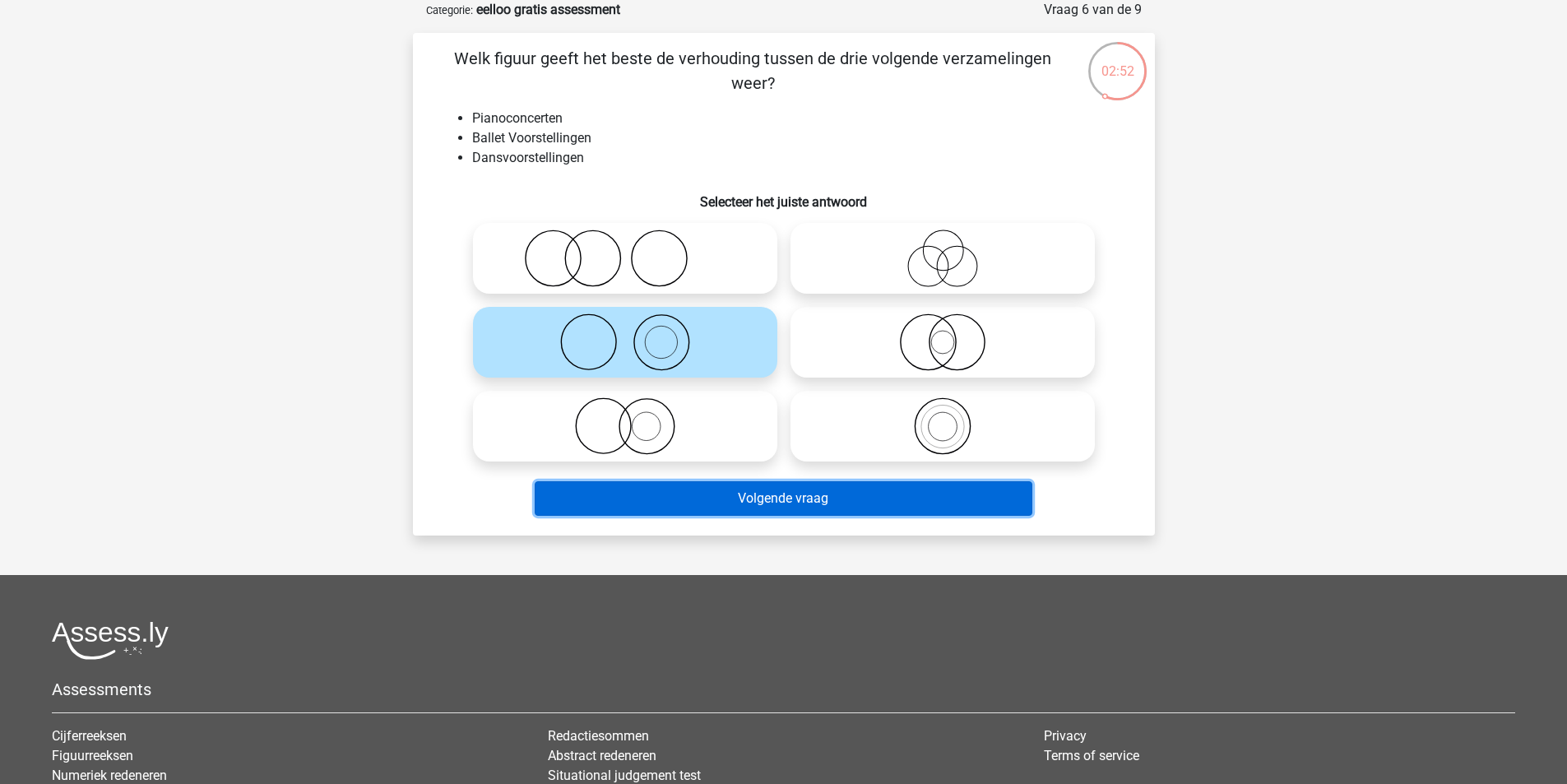
click at [701, 507] on button "Volgende vraag" at bounding box center [783, 498] width 497 height 35
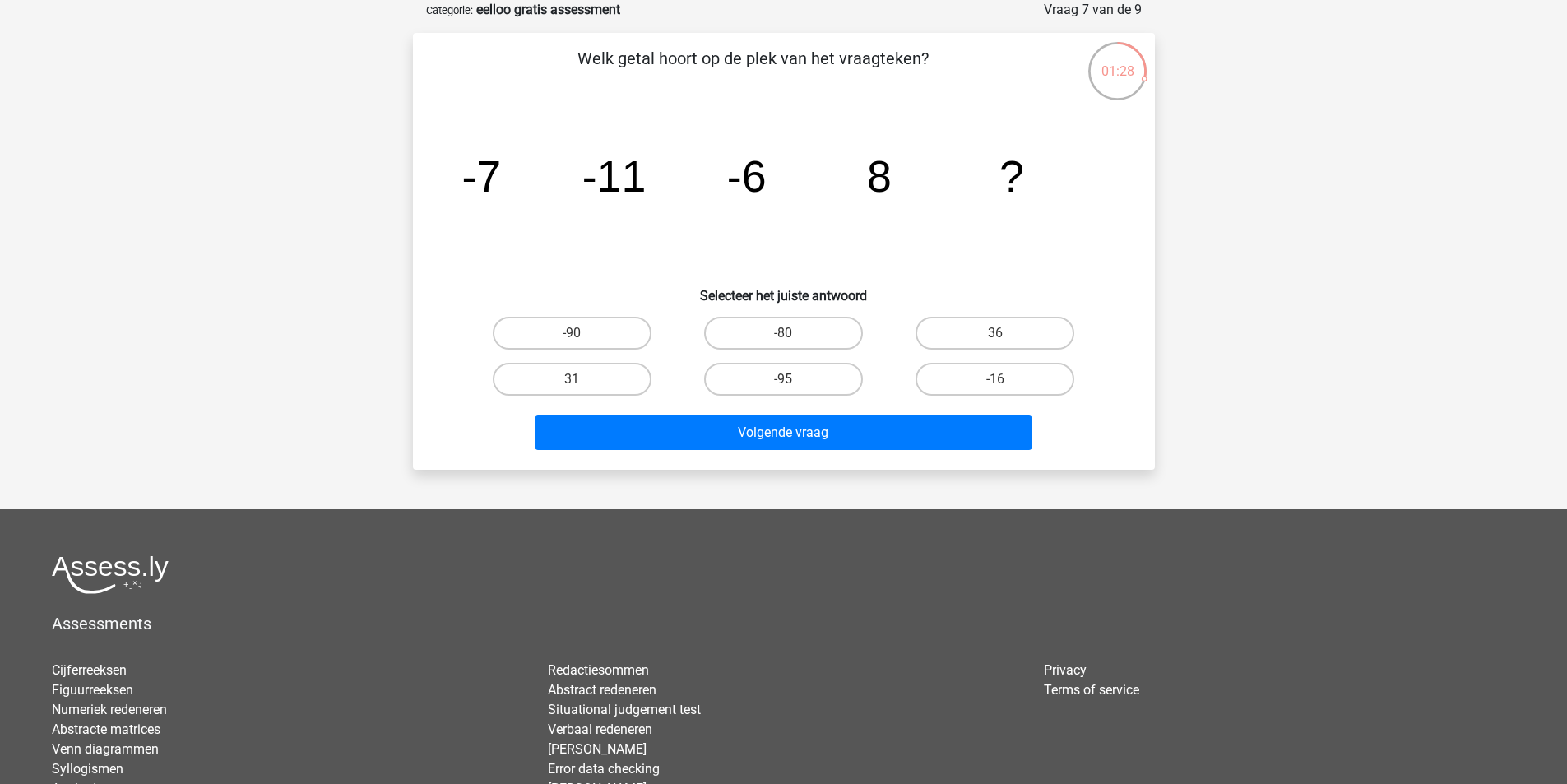
click at [1023, 402] on div "Welk getal hoort op de plek van het vraagteken? image/svg+xml -7 -11 -6 8 ? Sel…" at bounding box center [784, 251] width 729 height 411
click at [1016, 382] on label "-16" at bounding box center [995, 379] width 159 height 33
click at [1006, 382] on input "-16" at bounding box center [1001, 385] width 10 height 10
radio input "true"
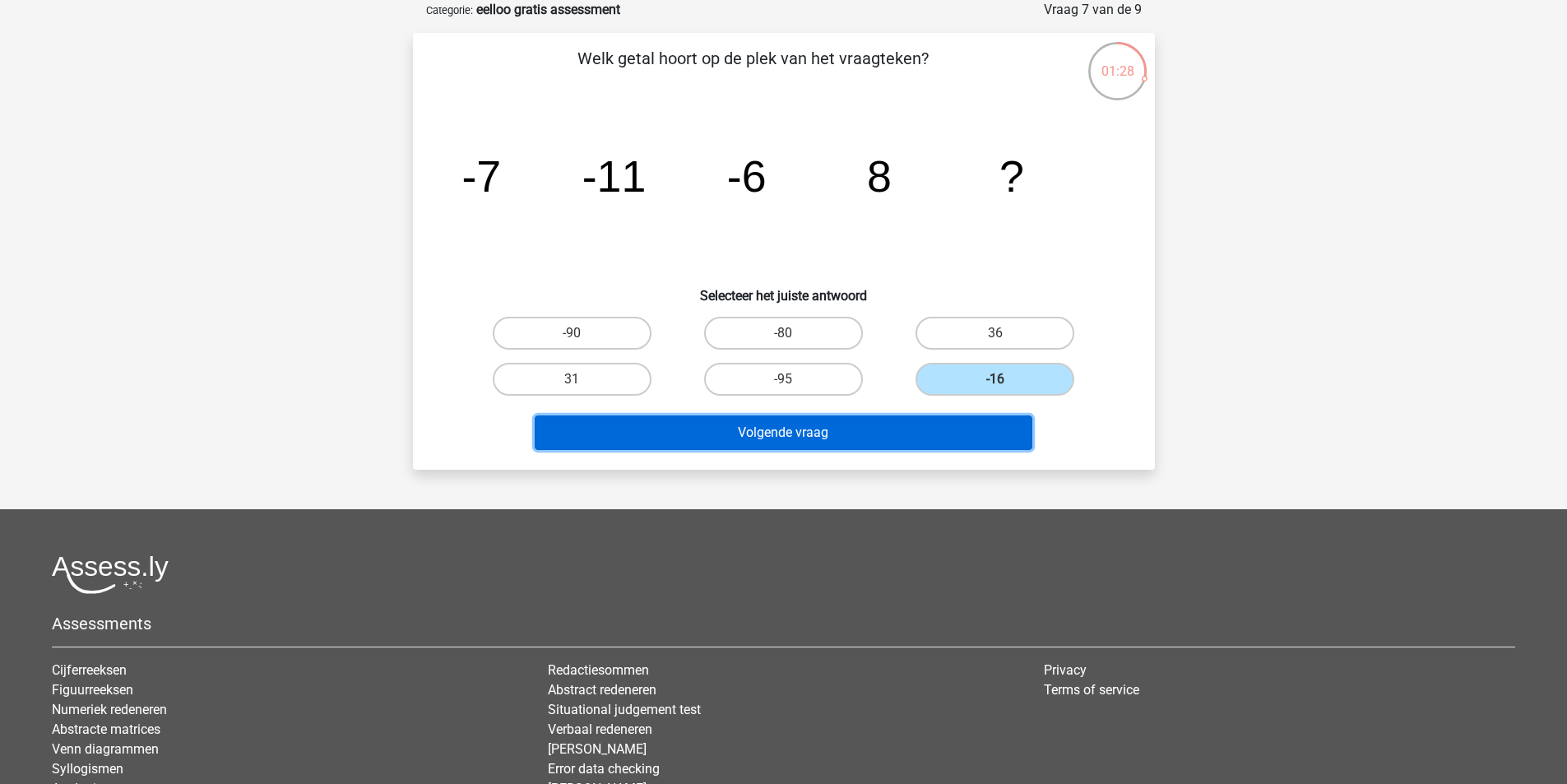
click at [964, 443] on button "Volgende vraag" at bounding box center [783, 432] width 497 height 35
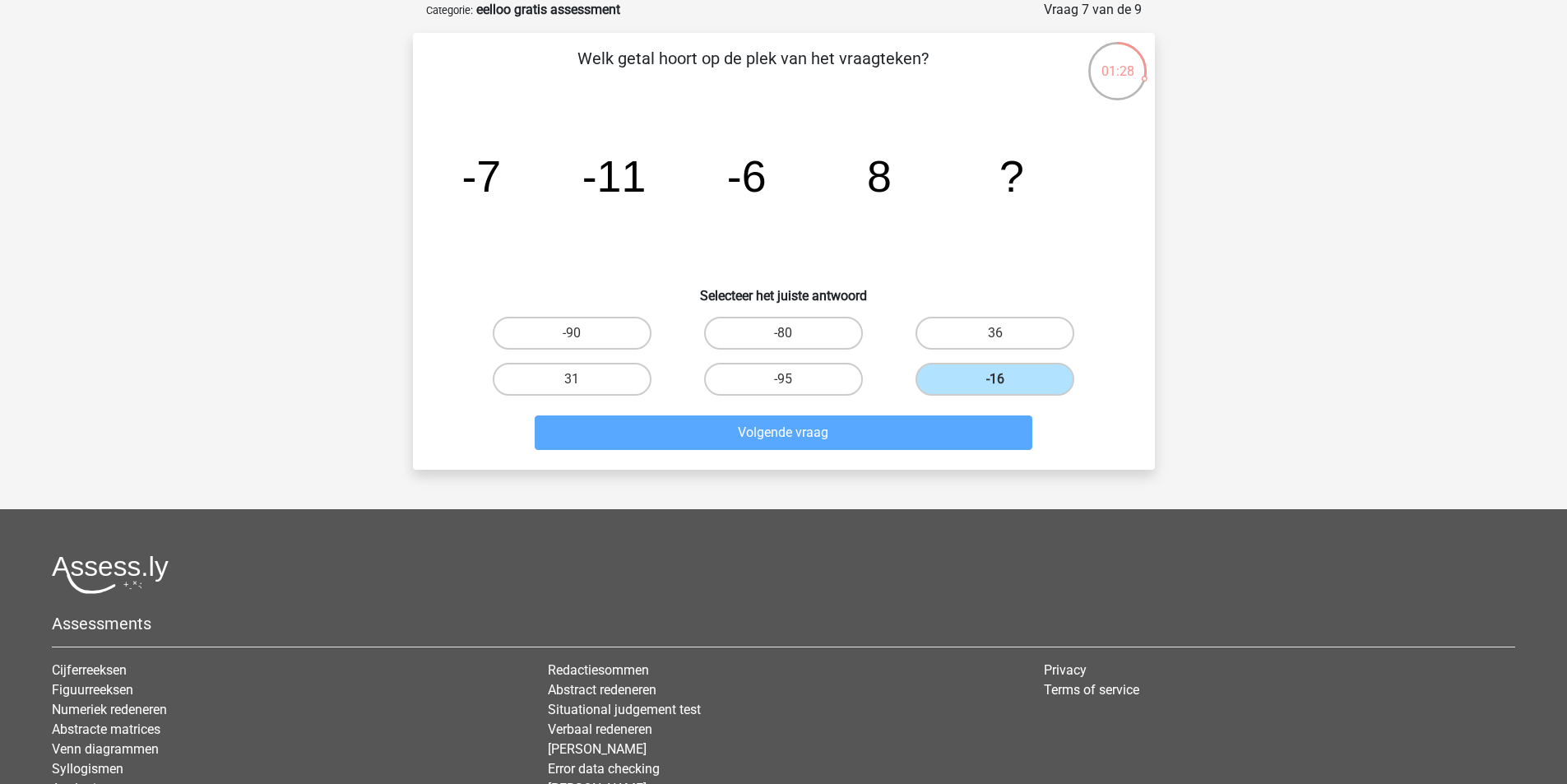
scroll to position [76, 0]
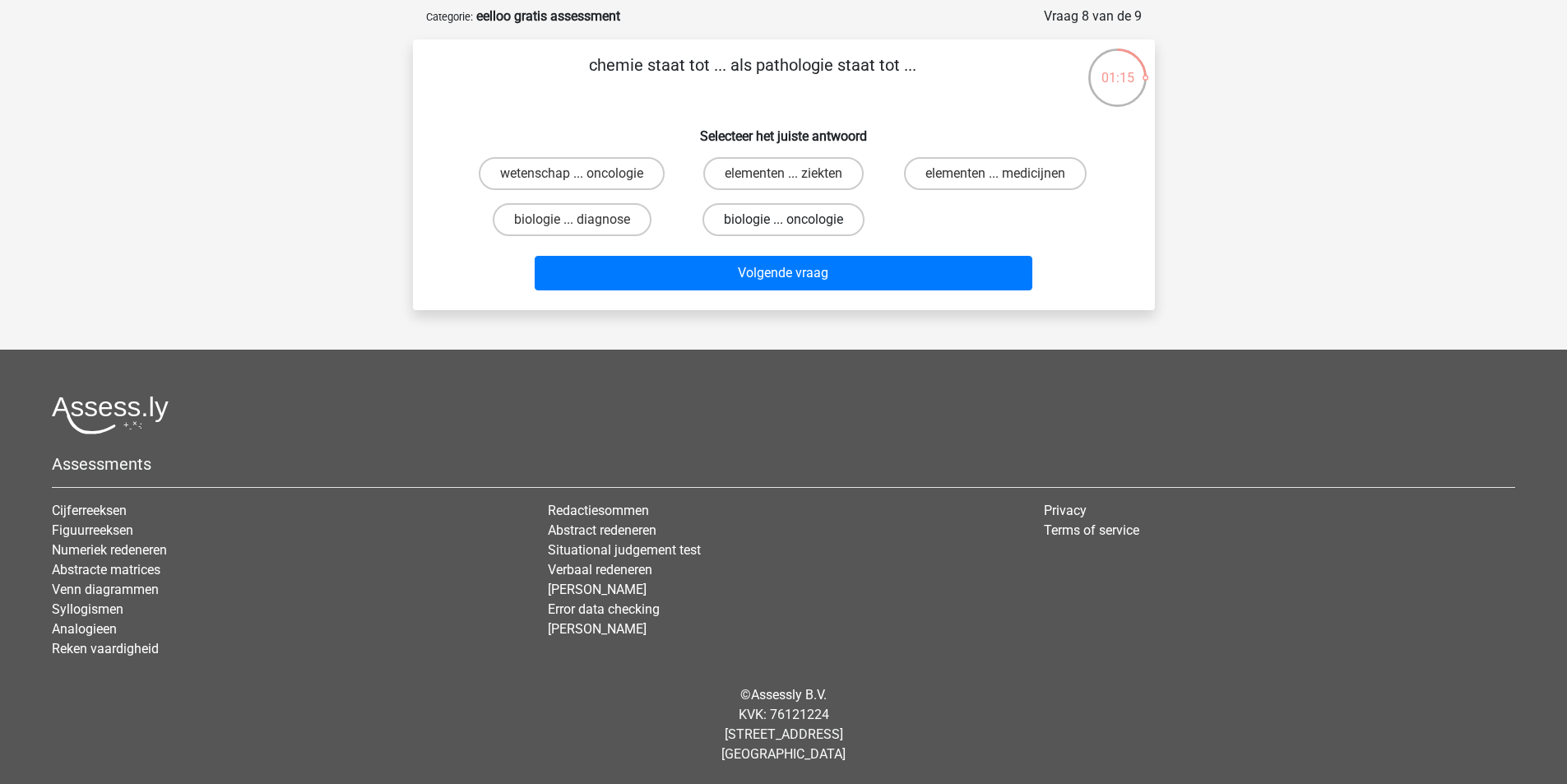
click at [784, 219] on label "biologie ... oncologie" at bounding box center [783, 220] width 162 height 33
click at [784, 220] on input "biologie ... oncologie" at bounding box center [789, 225] width 10 height 10
radio input "true"
drag, startPoint x: 590, startPoint y: 175, endPoint x: 603, endPoint y: 191, distance: 20.6
click at [590, 175] on label "wetenschap ... oncologie" at bounding box center [572, 174] width 186 height 33
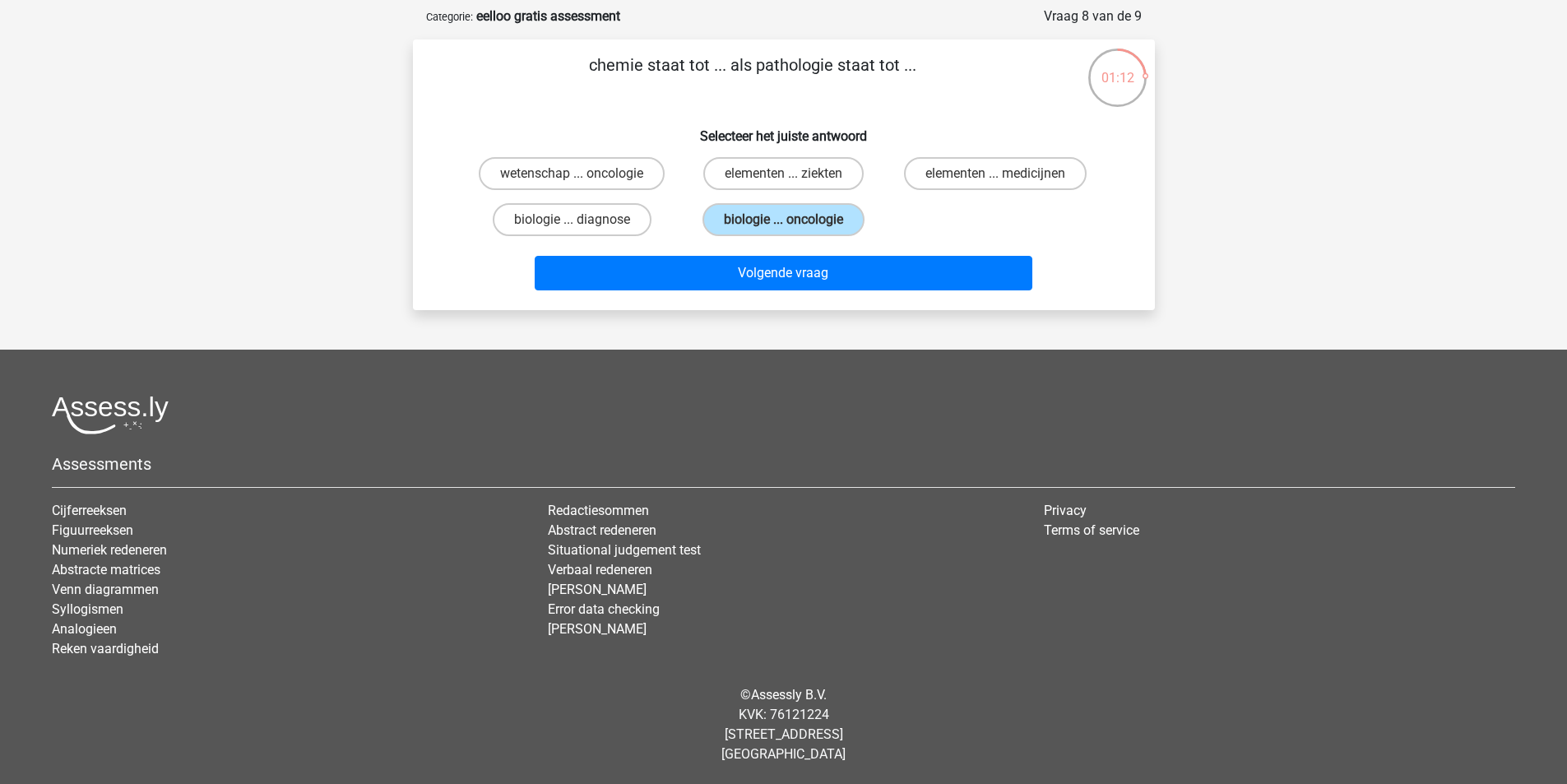
click at [582, 175] on input "wetenschap ... oncologie" at bounding box center [577, 179] width 10 height 10
radio input "true"
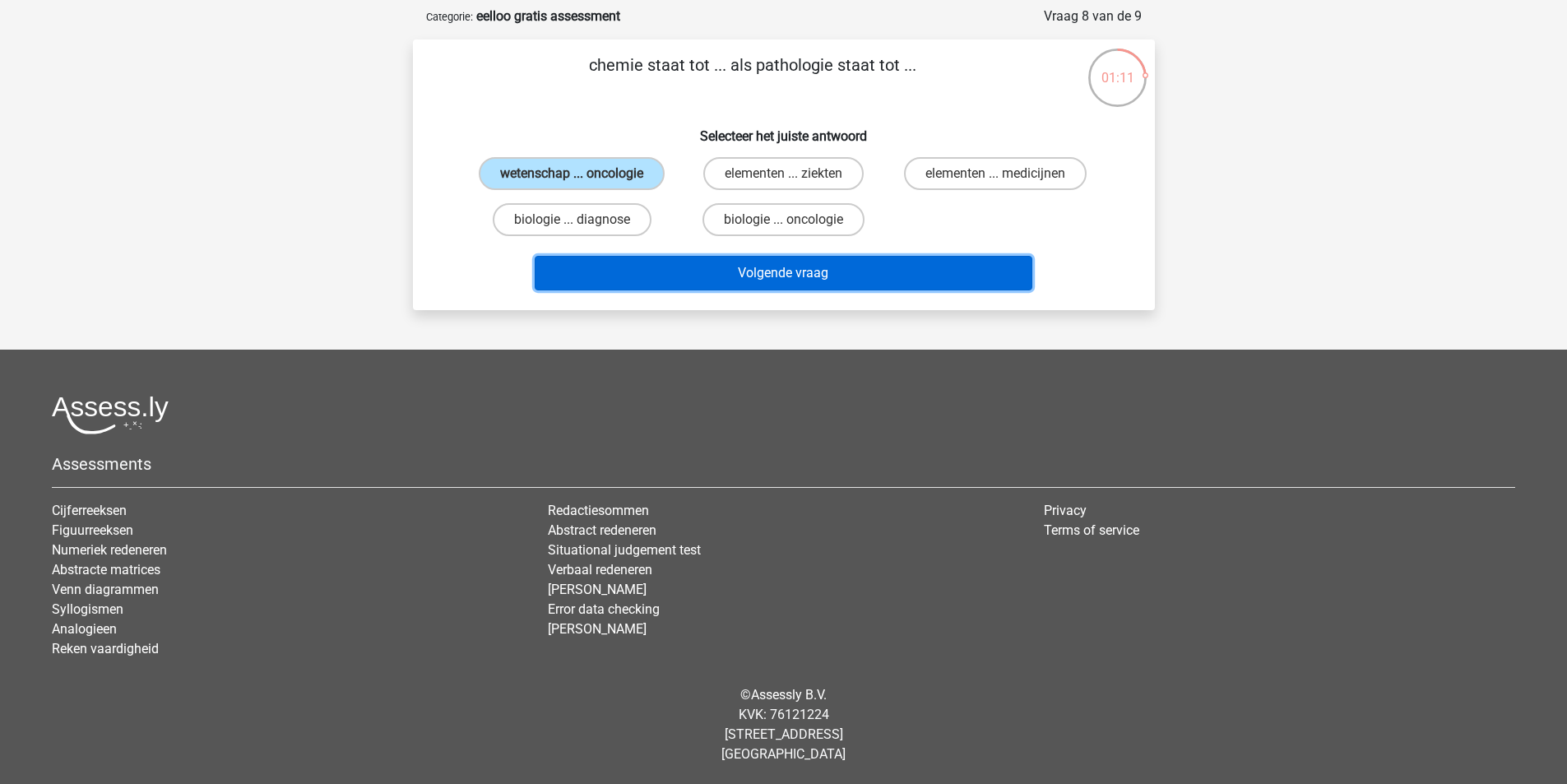
click at [717, 278] on button "Volgende vraag" at bounding box center [783, 273] width 497 height 35
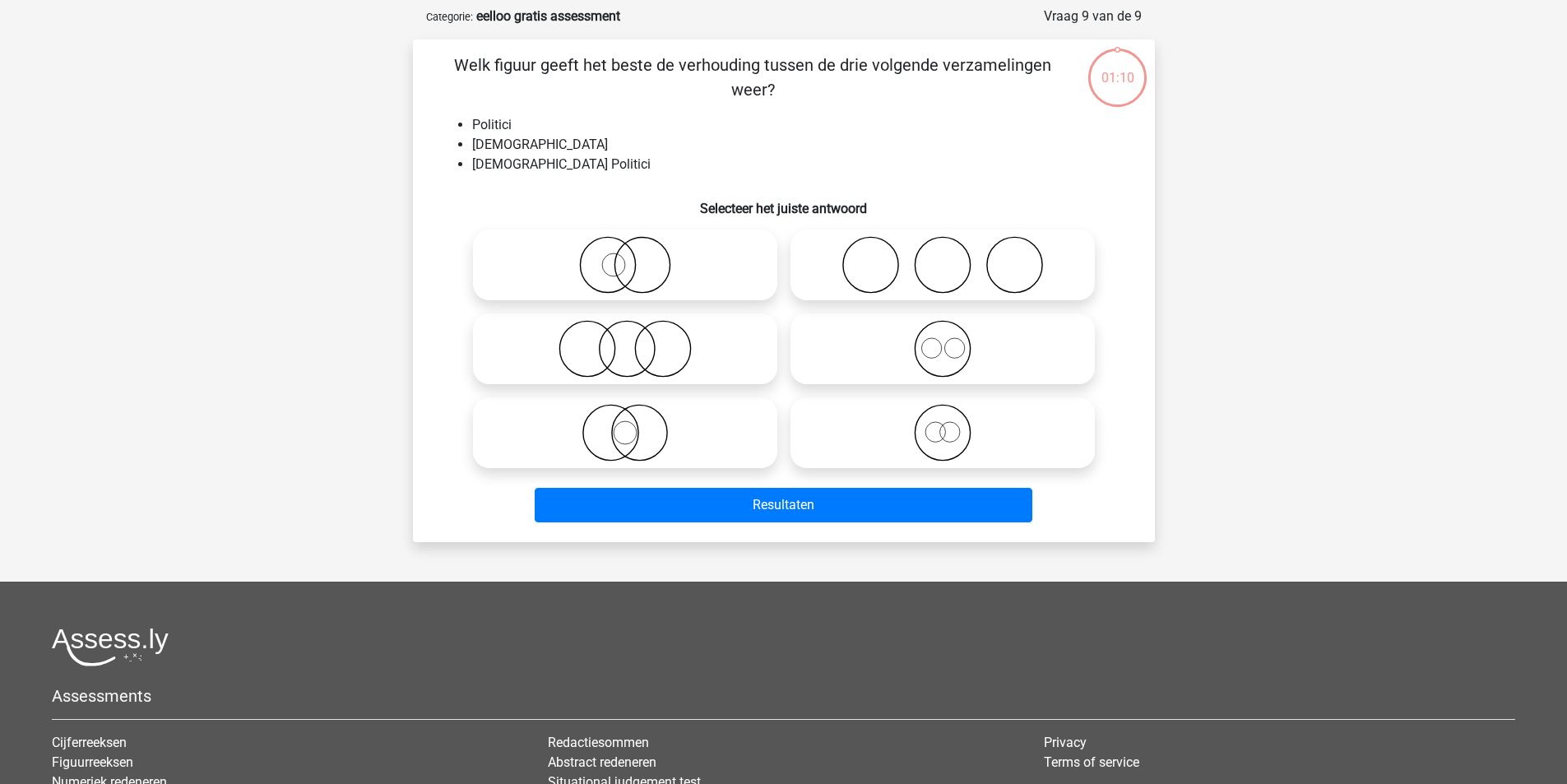
scroll to position [82, 0]
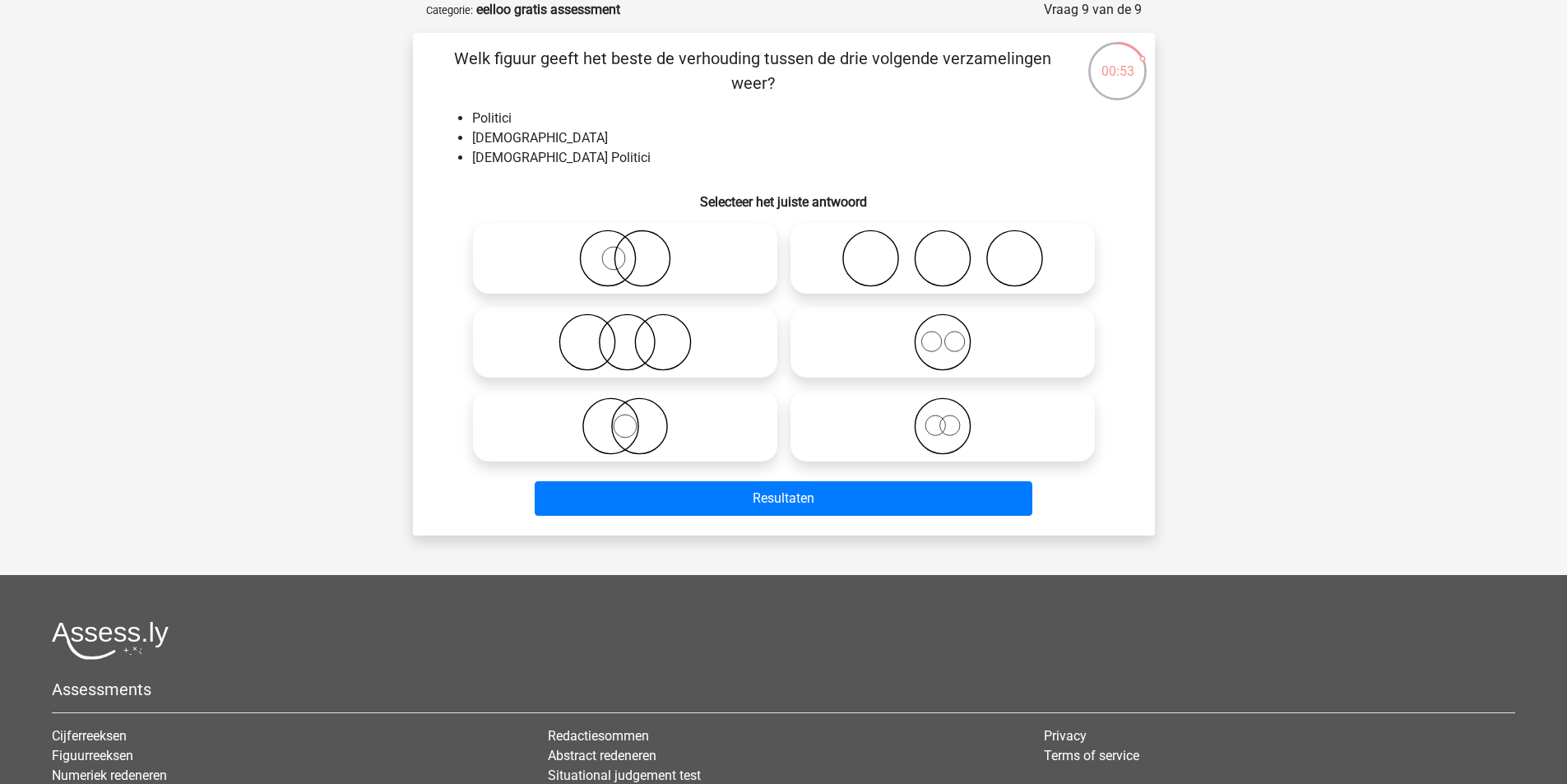
click at [618, 239] on icon at bounding box center [625, 258] width 291 height 58
click at [625, 239] on input "radio" at bounding box center [630, 245] width 10 height 10
radio input "true"
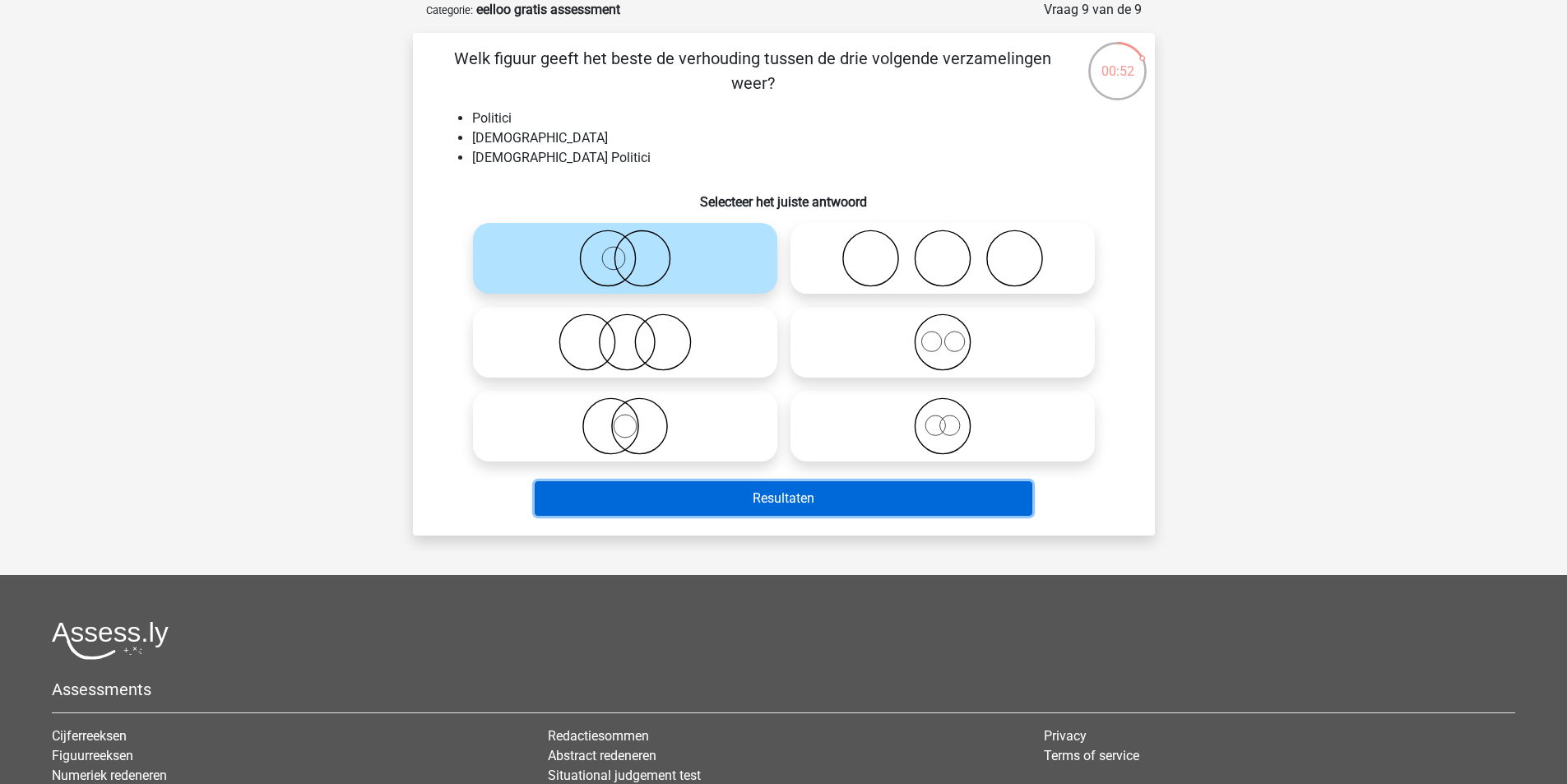
click at [789, 491] on button "Resultaten" at bounding box center [783, 498] width 497 height 35
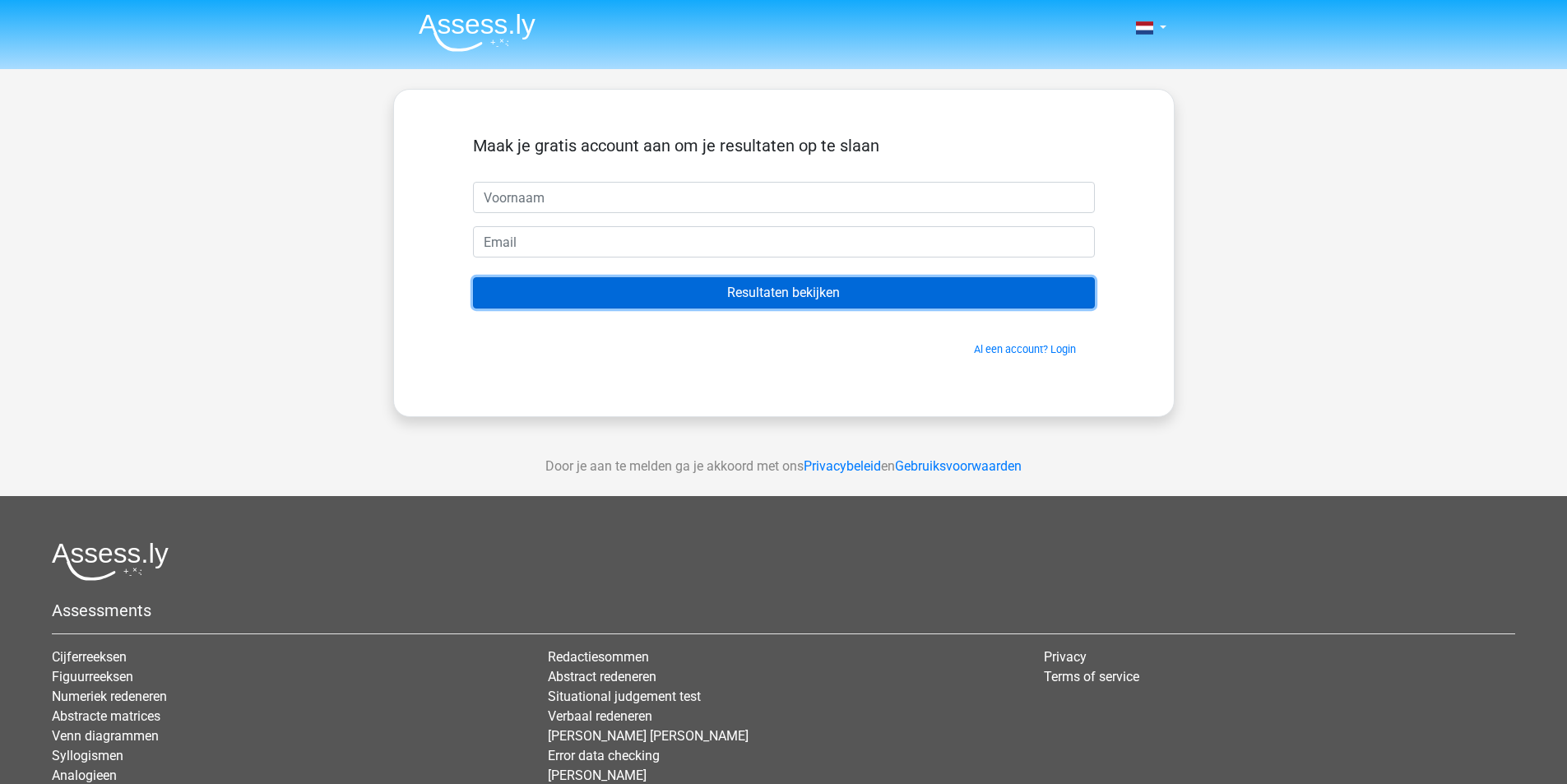
click at [827, 291] on input "Resultaten bekijken" at bounding box center [784, 293] width 622 height 31
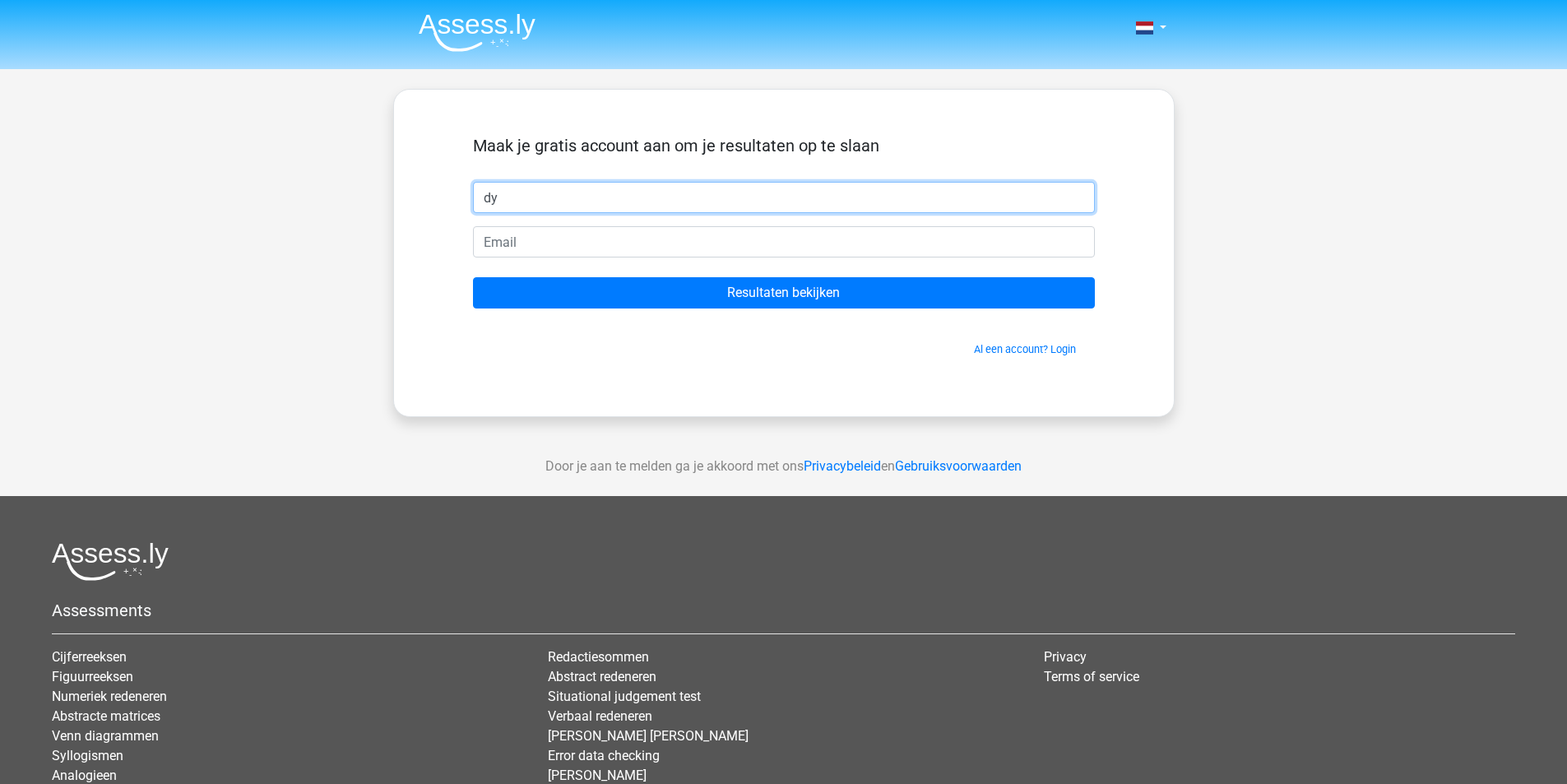
type input "d"
type input "stijn"
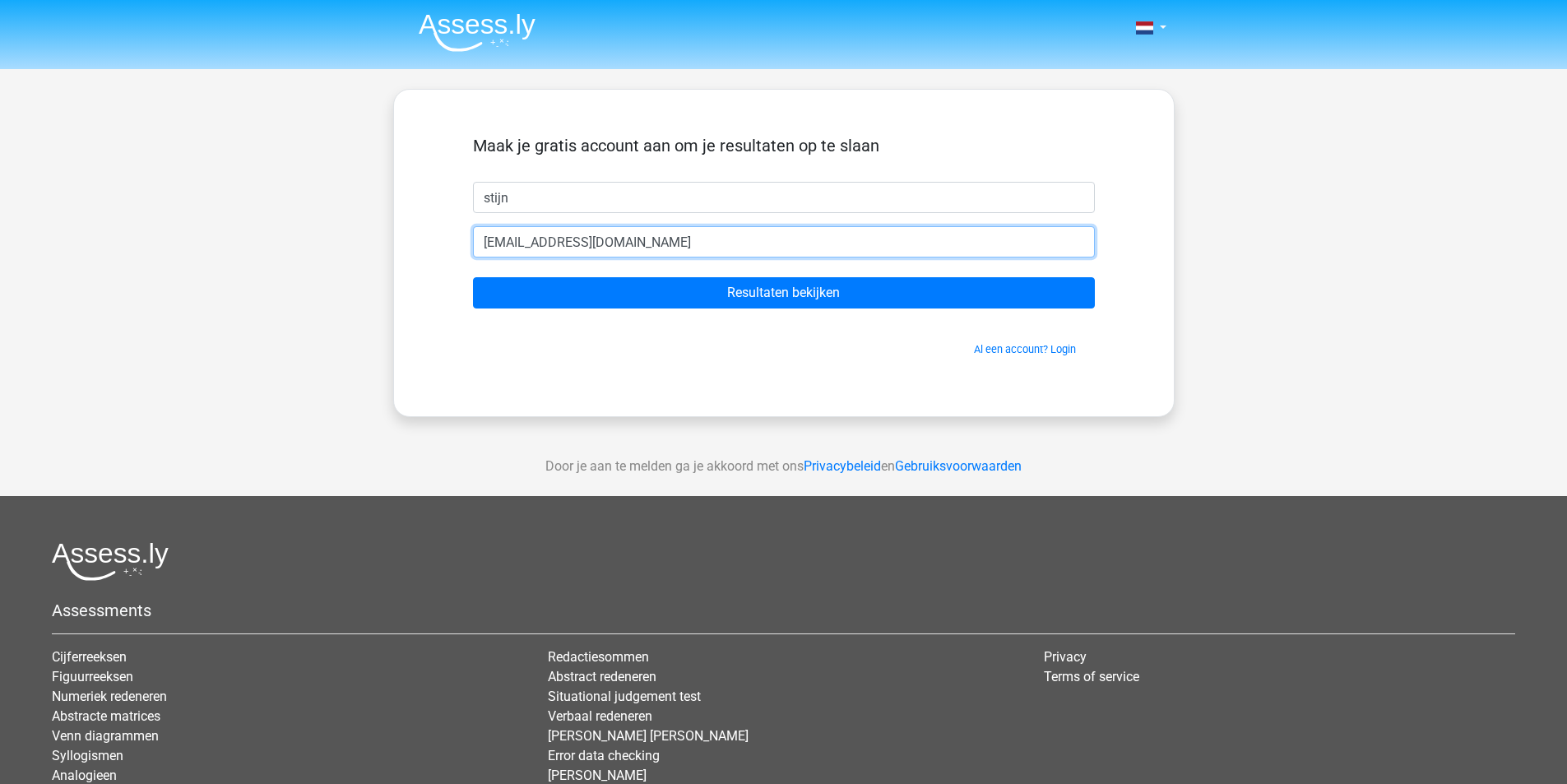
type input "pop@gmail.com"
click at [473, 277] on input "Resultaten bekijken" at bounding box center [784, 293] width 622 height 31
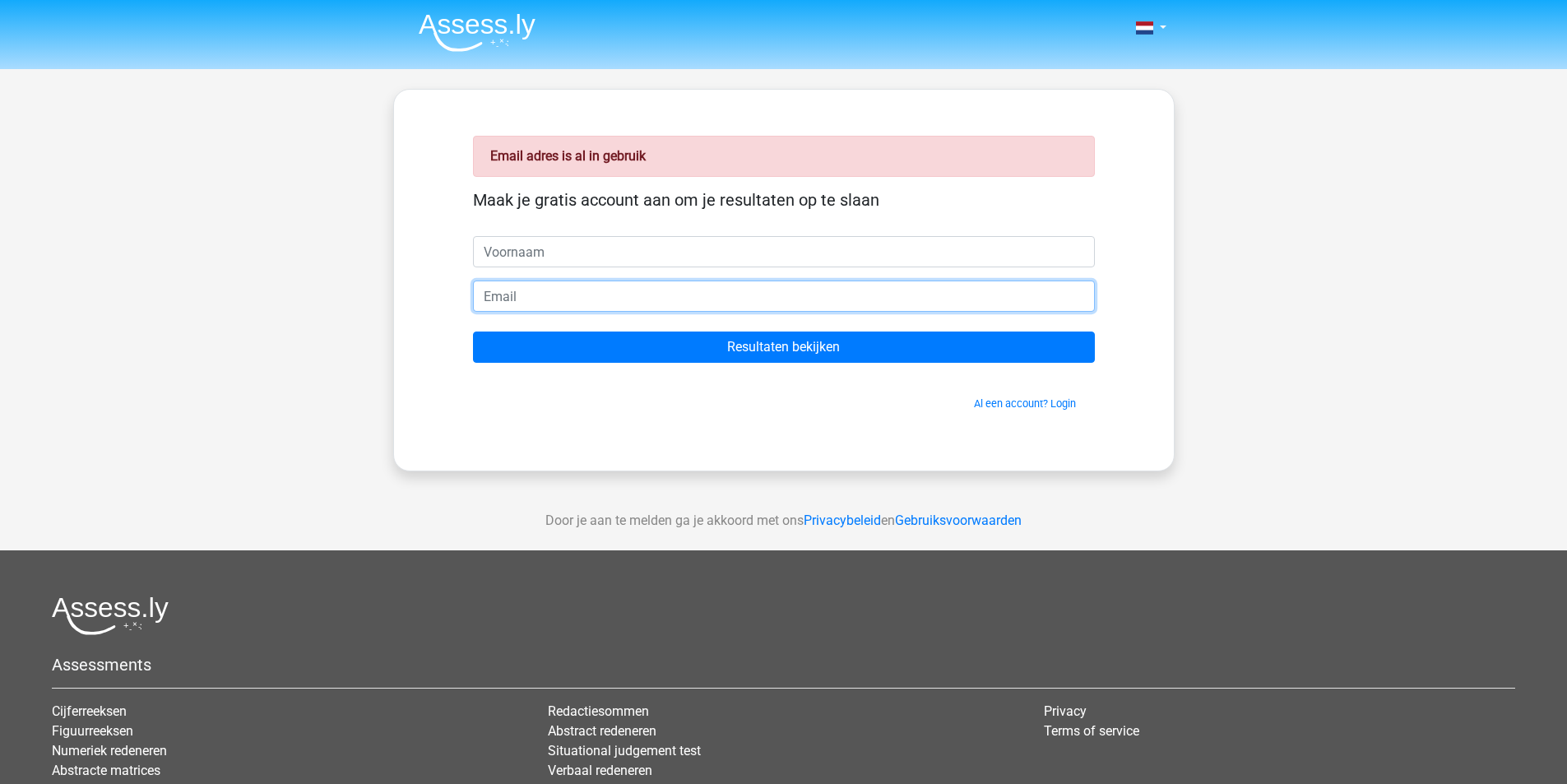
click at [569, 296] on input "email" at bounding box center [784, 296] width 622 height 31
type input "a"
type input "[EMAIL_ADDRESS][DOMAIN_NAME]"
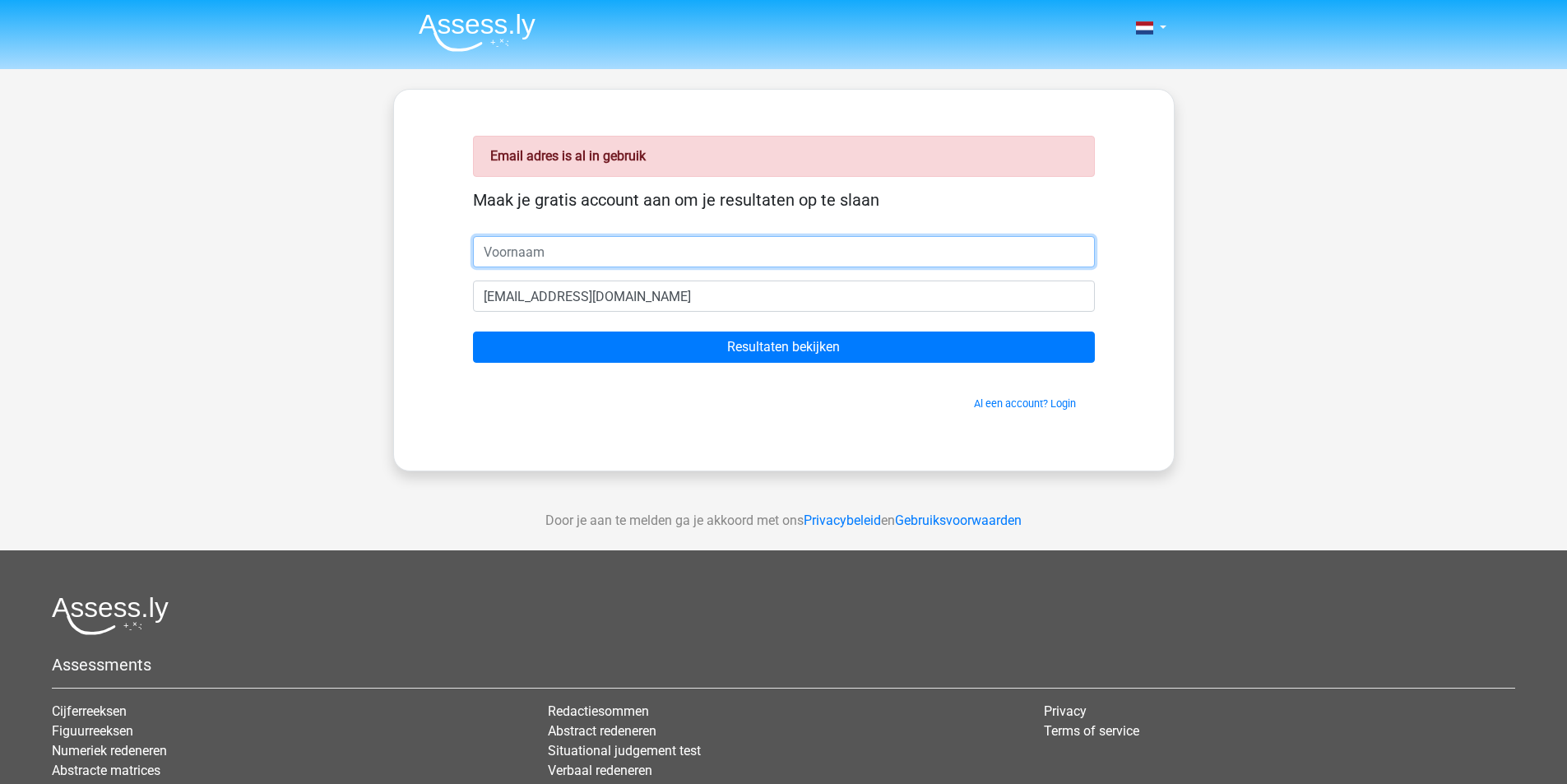
click at [555, 258] on input "text" at bounding box center [784, 252] width 622 height 31
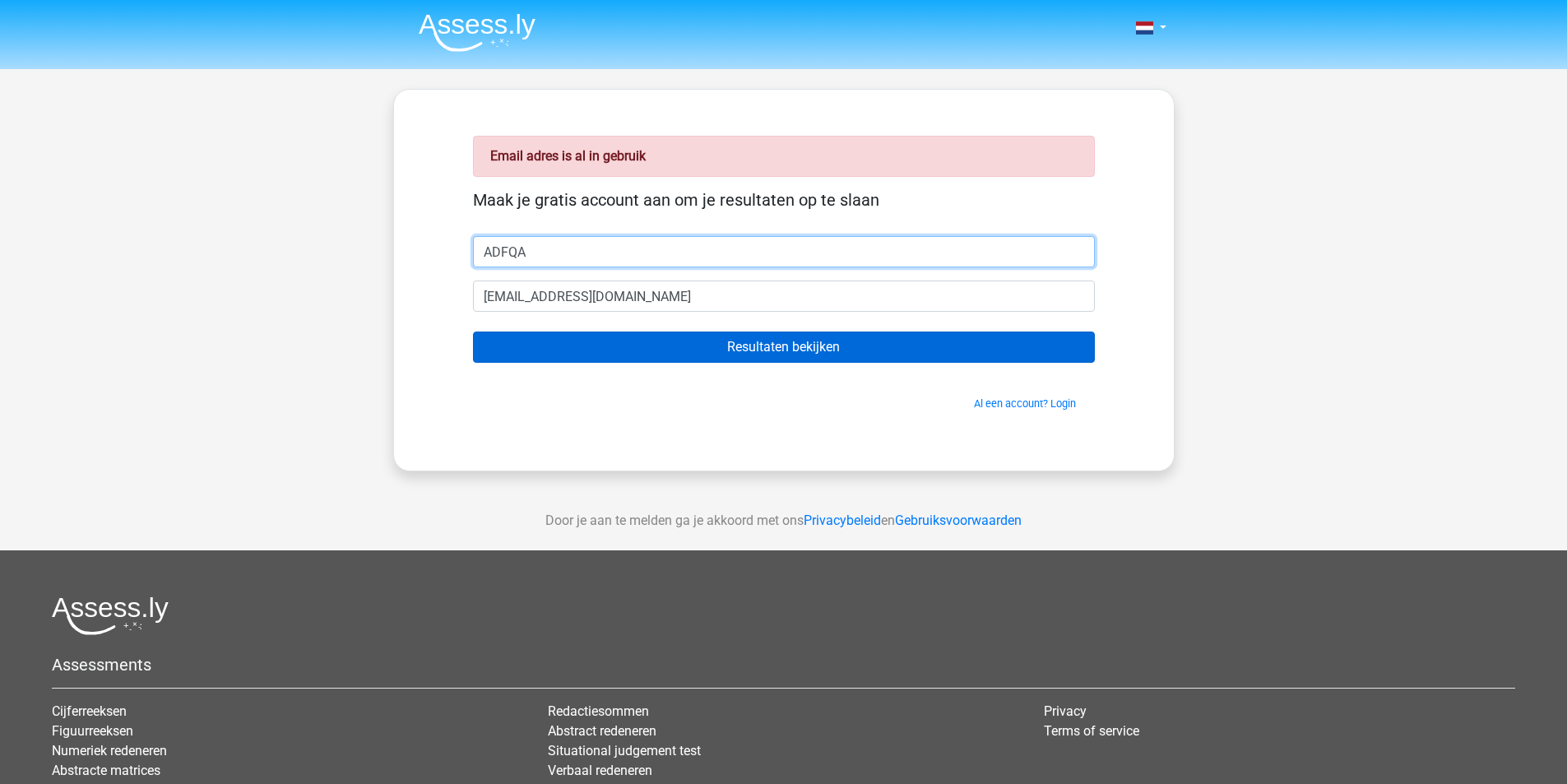
type input "ADFQA"
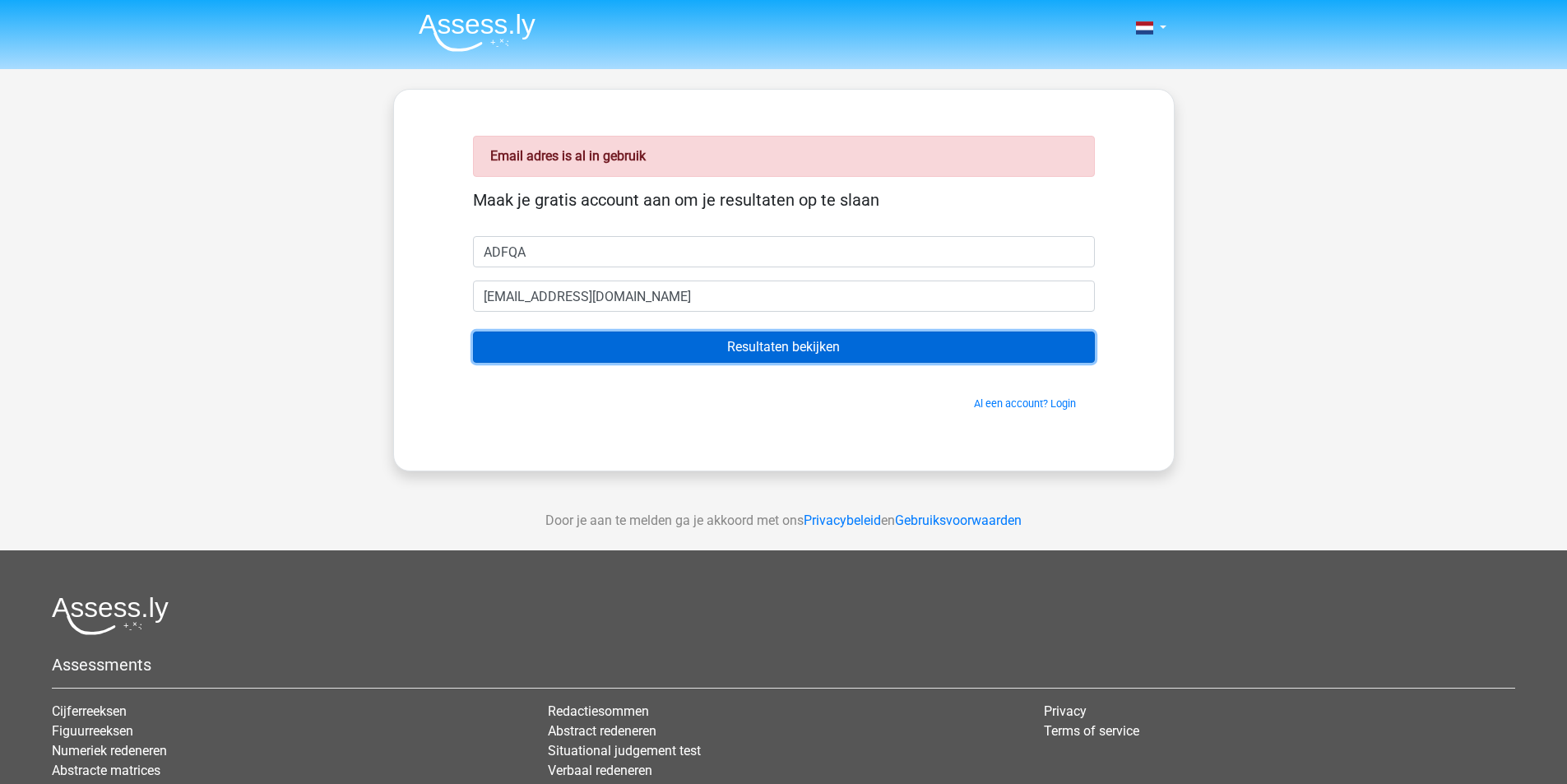
click at [600, 352] on input "Resultaten bekijken" at bounding box center [784, 347] width 622 height 31
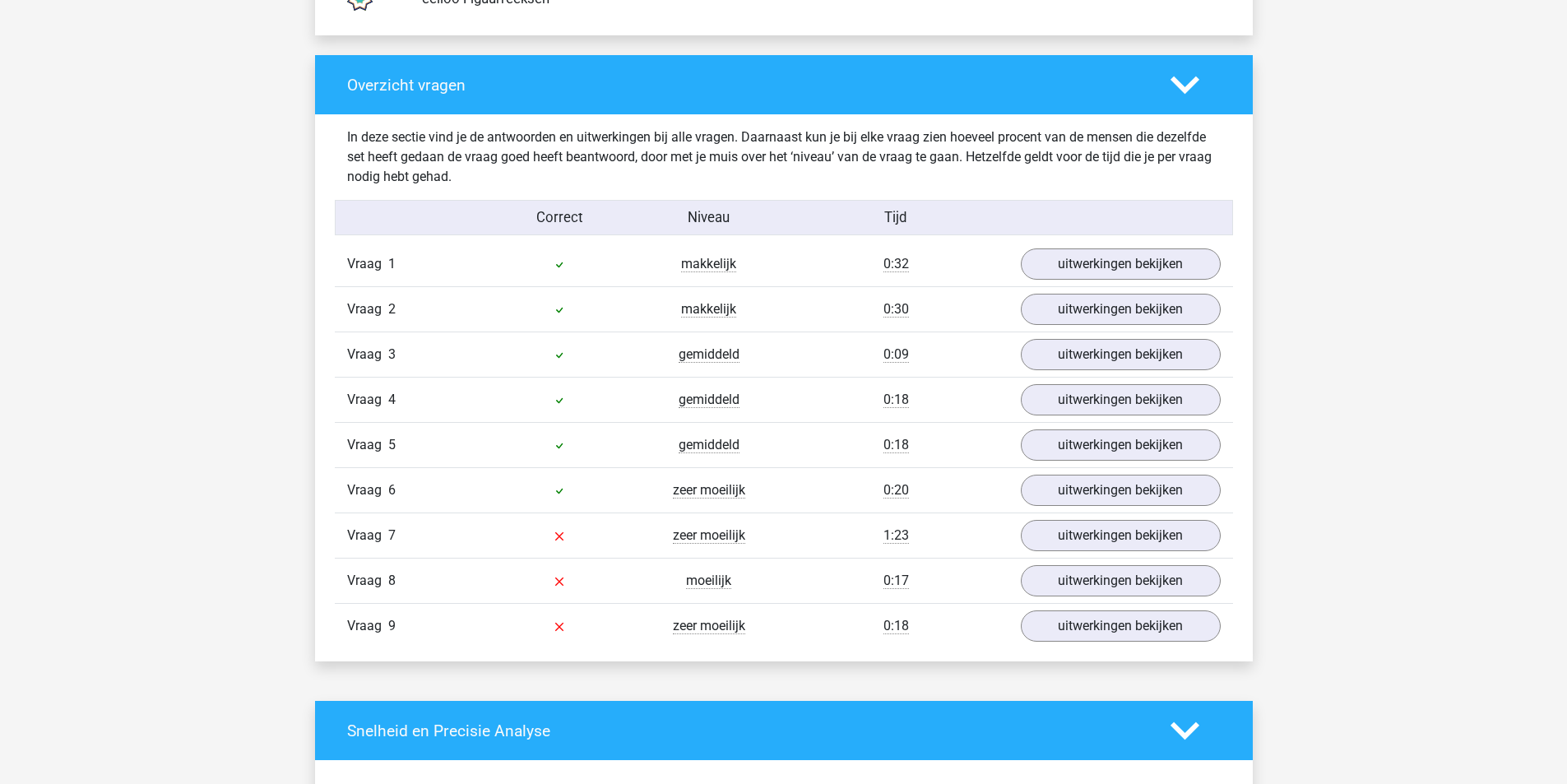
scroll to position [1644, 0]
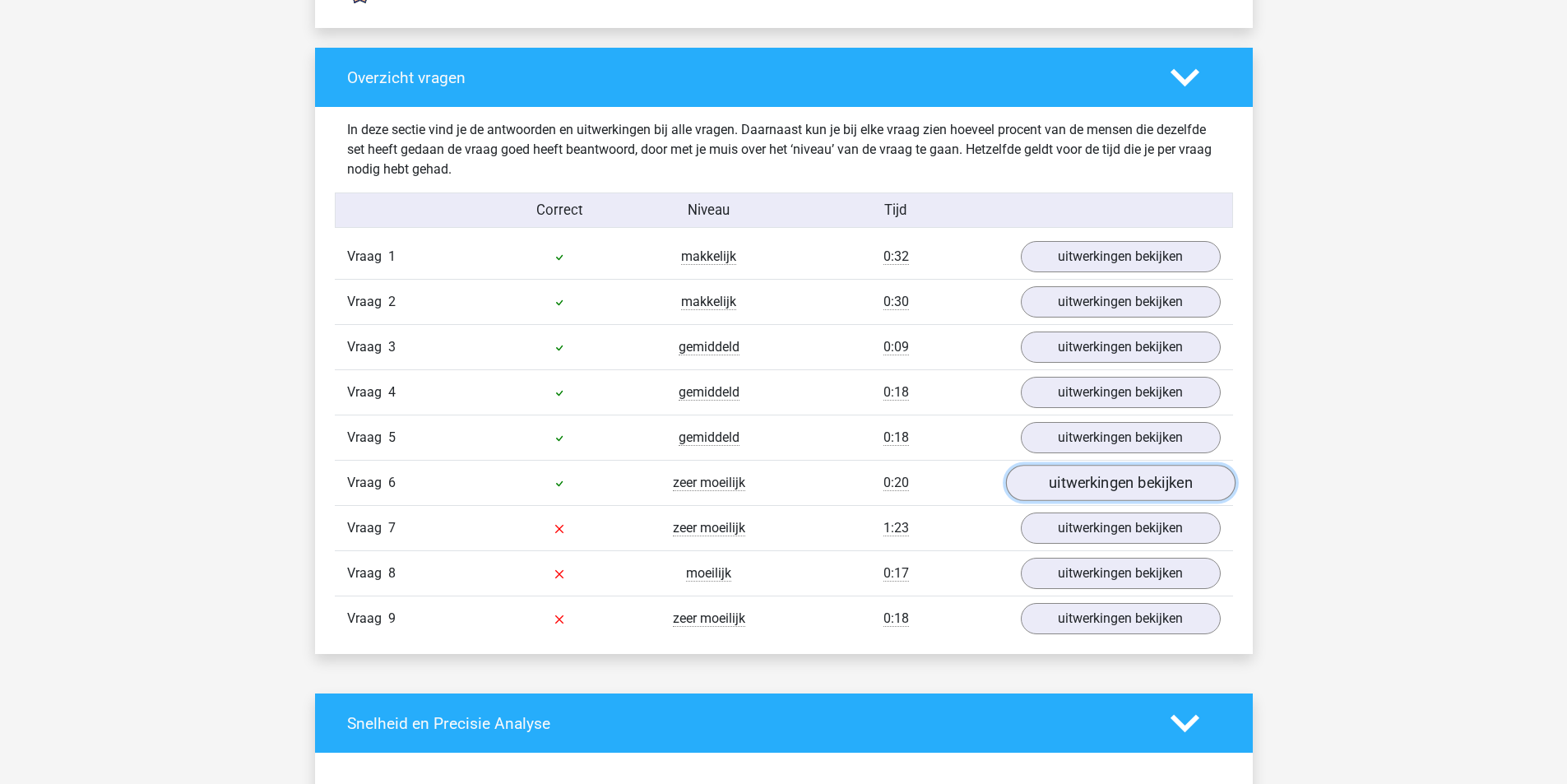
click at [1052, 485] on link "uitwerkingen bekijken" at bounding box center [1119, 483] width 229 height 36
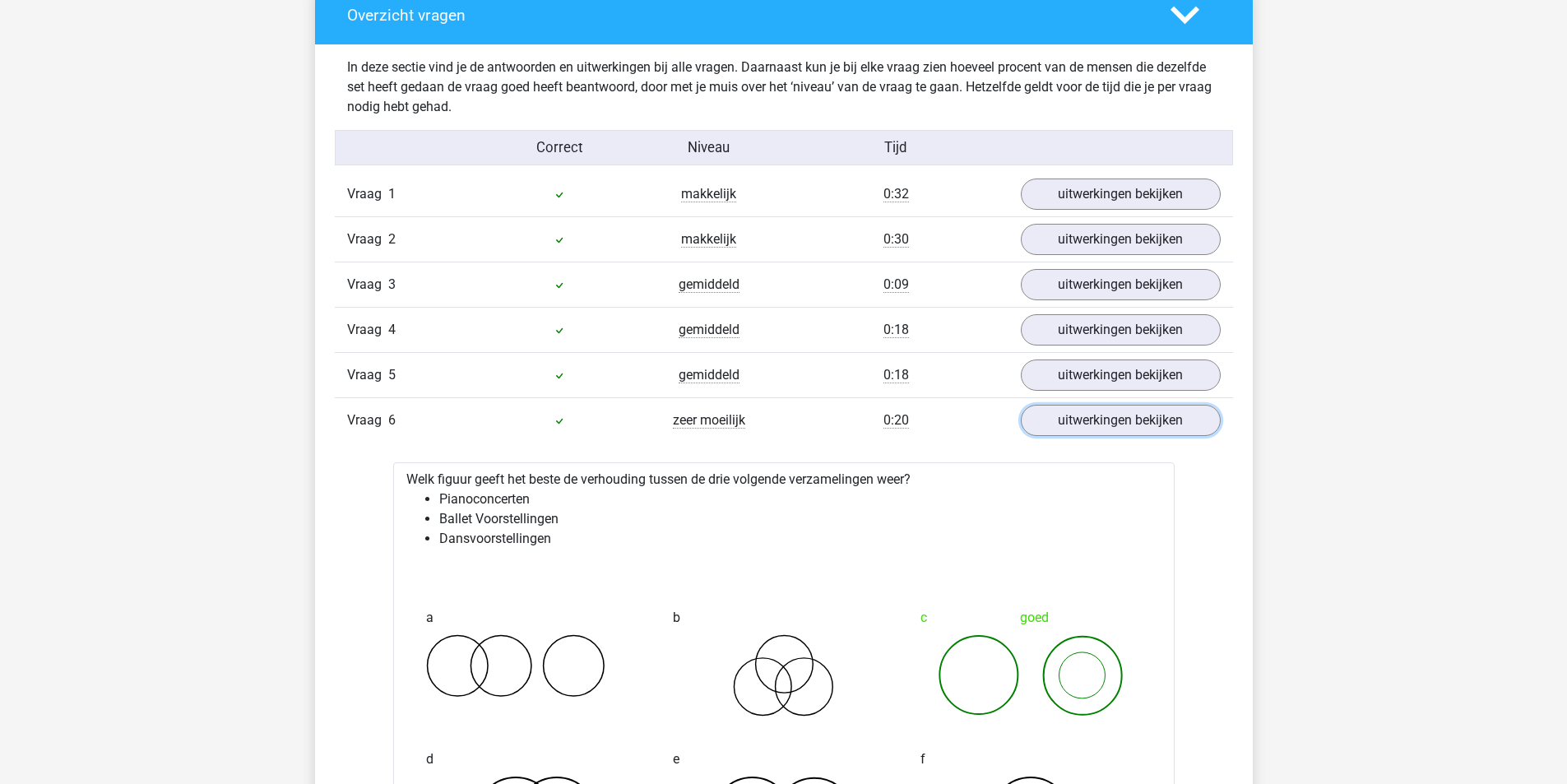
scroll to position [1809, 0]
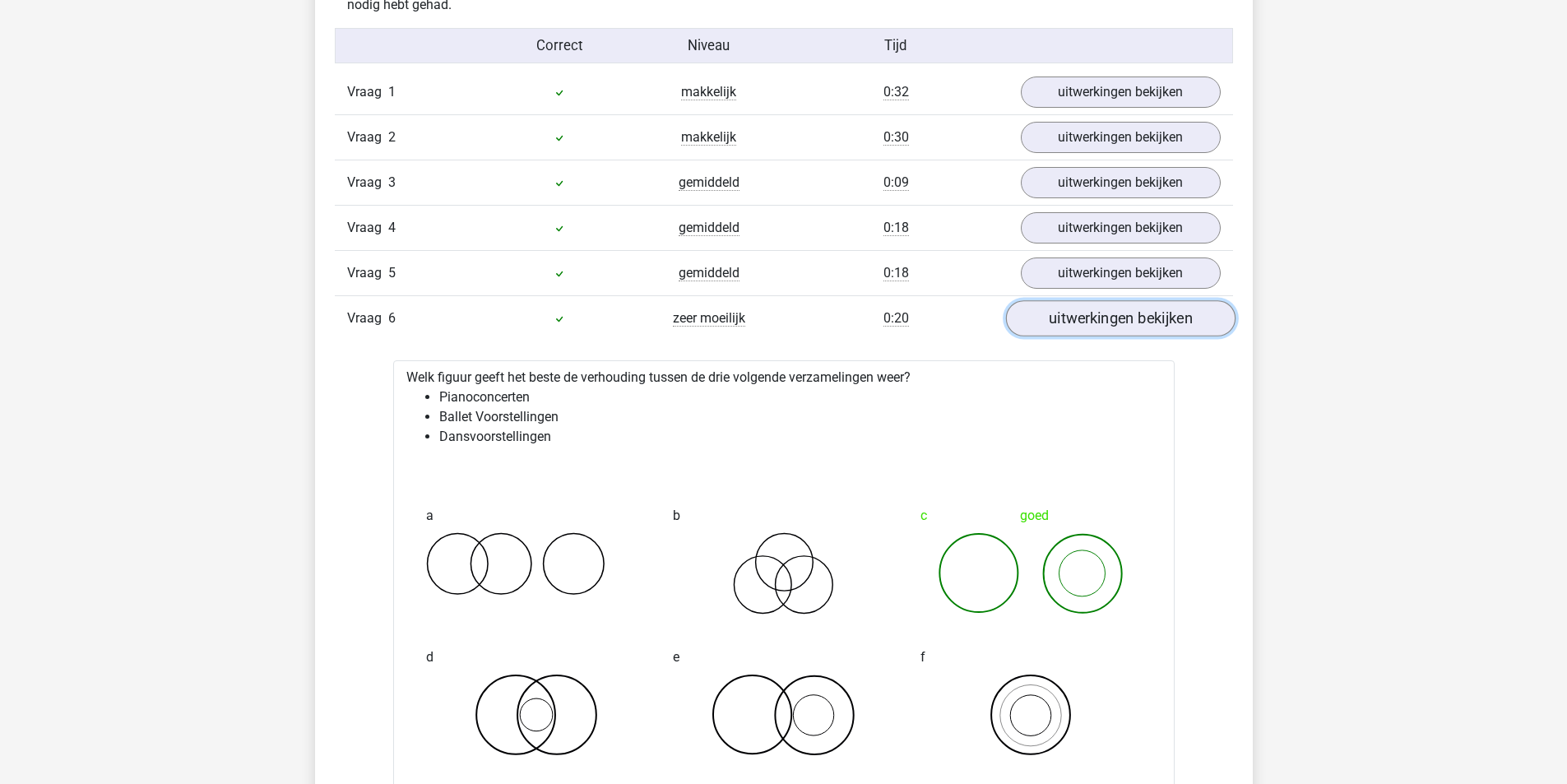
click at [1097, 311] on link "uitwerkingen bekijken" at bounding box center [1119, 319] width 229 height 36
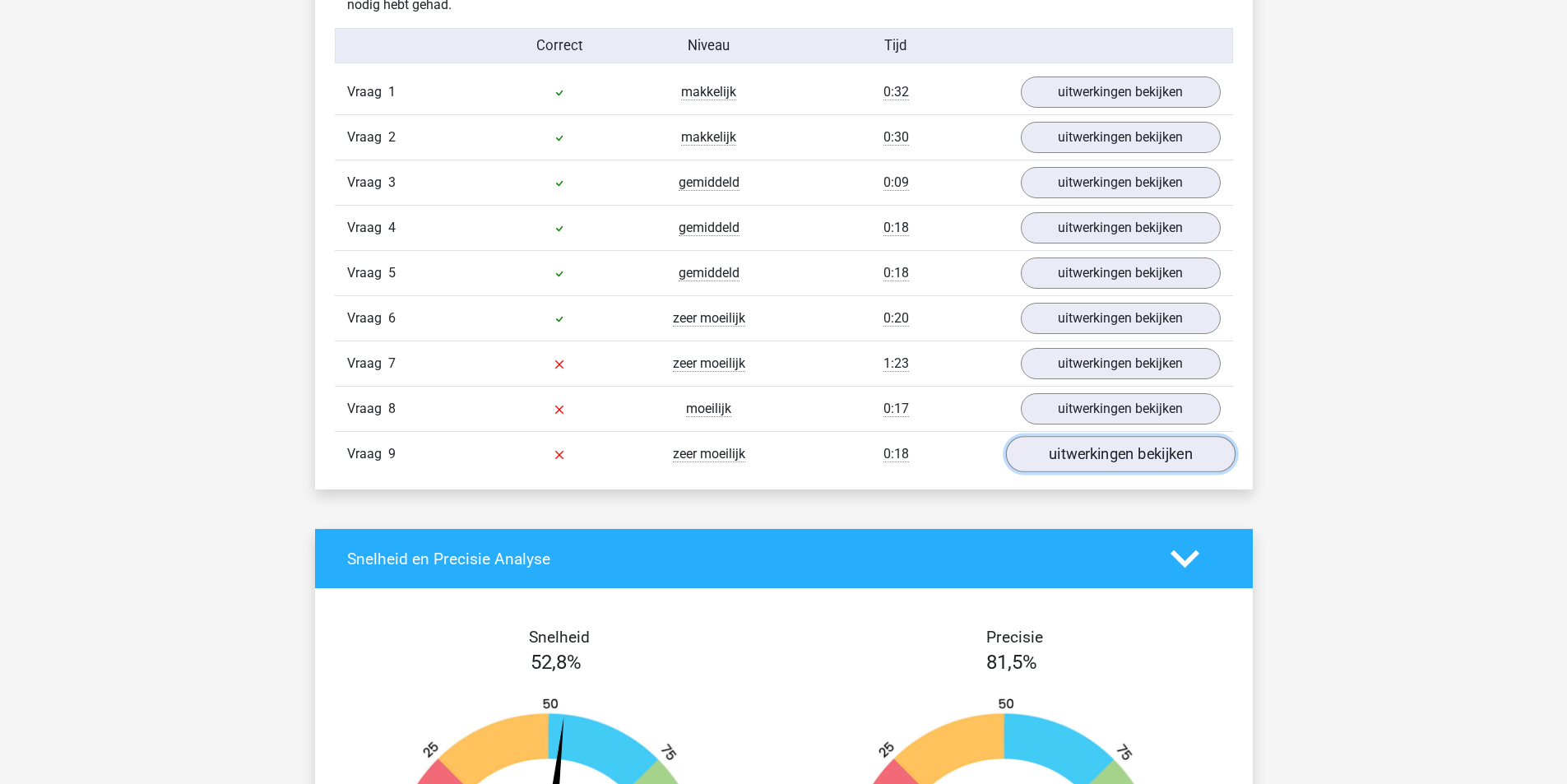
click at [1109, 449] on link "uitwerkingen bekijken" at bounding box center [1119, 455] width 229 height 36
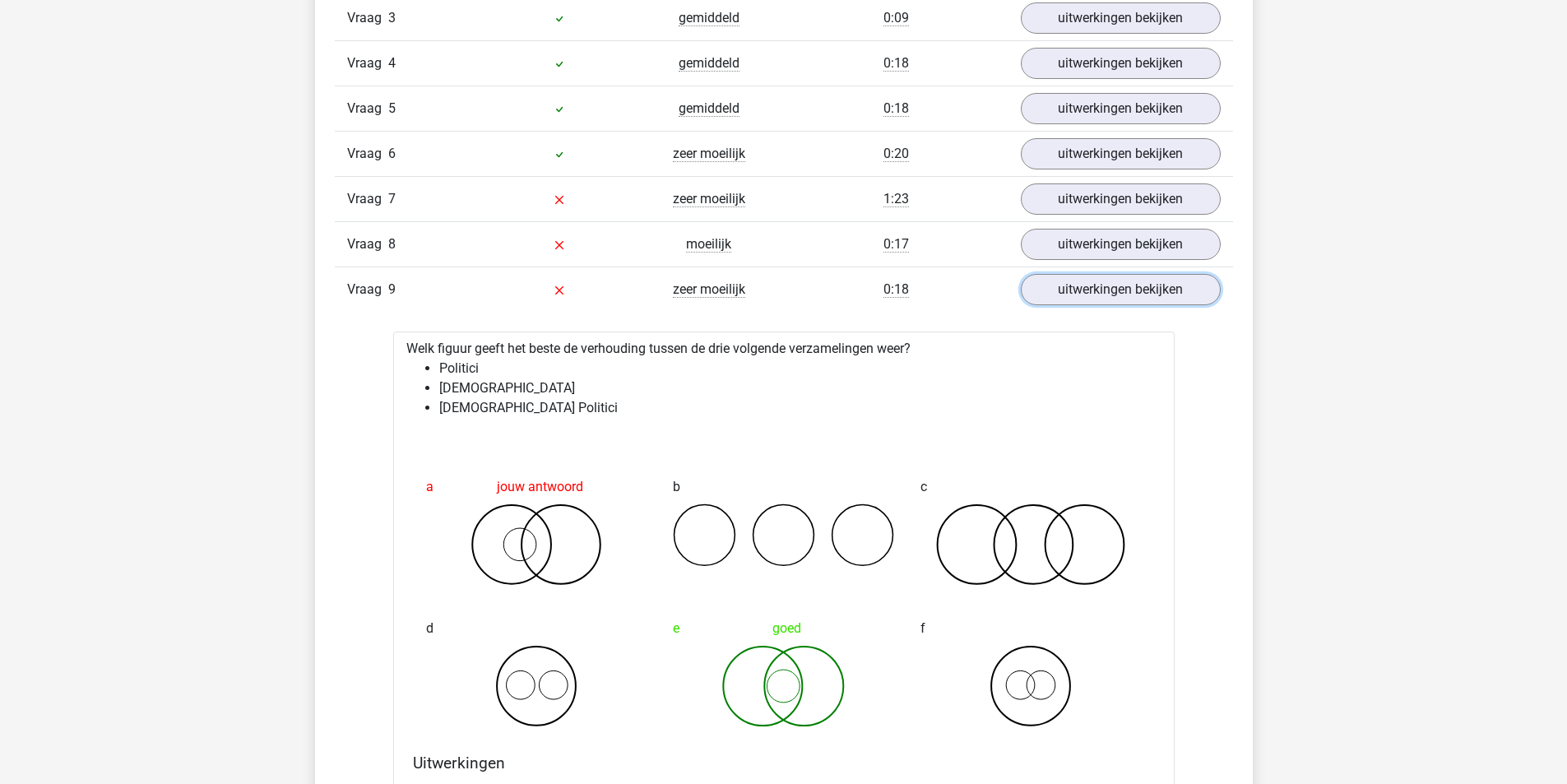
scroll to position [1562, 0]
